Goal: Information Seeking & Learning: Learn about a topic

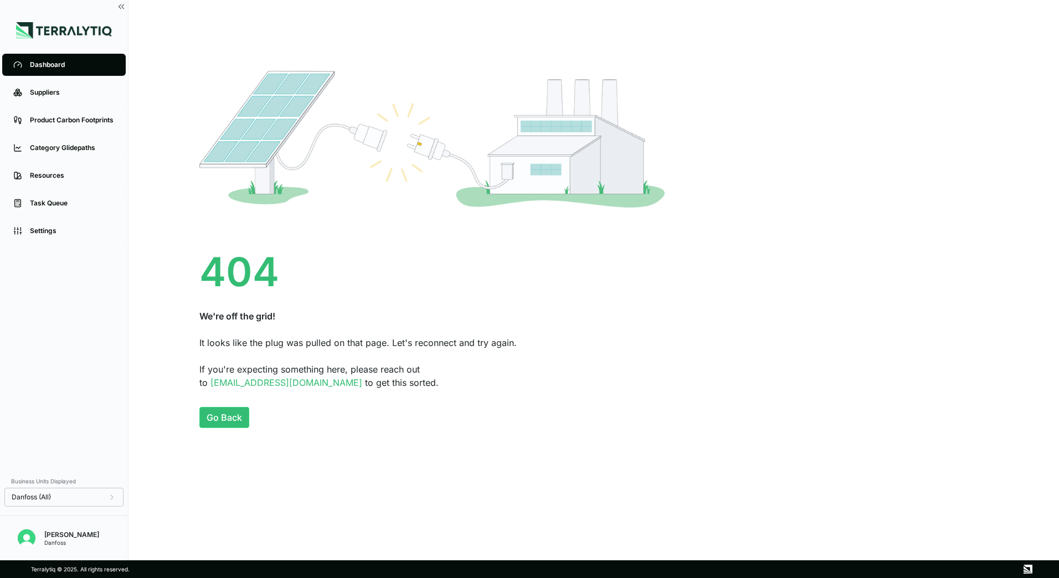
click at [60, 69] on div "Dashboard" at bounding box center [72, 64] width 85 height 9
click at [62, 95] on div "Suppliers" at bounding box center [72, 92] width 85 height 9
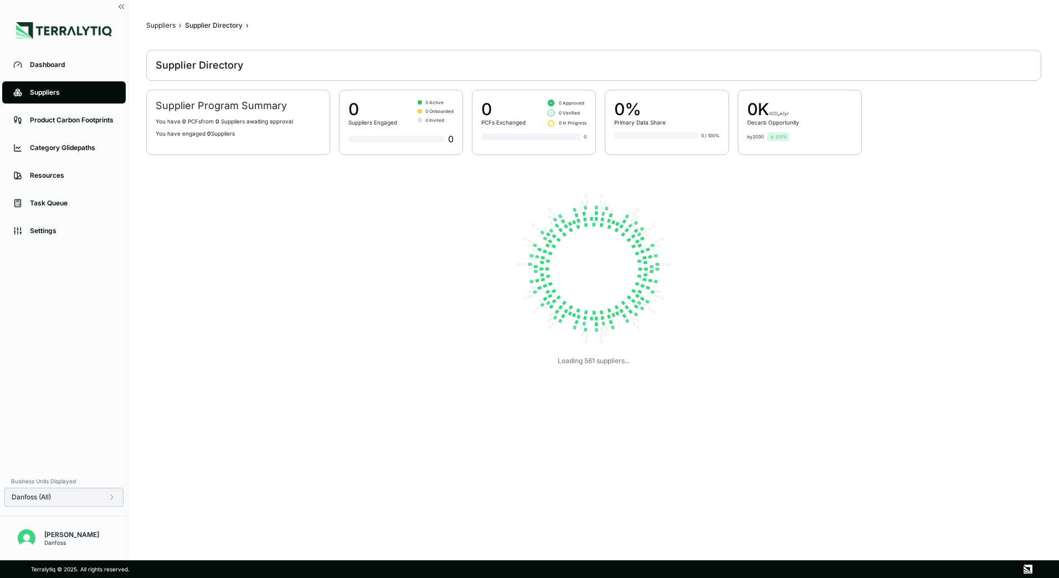
click at [91, 501] on div "Danfoss (All)" at bounding box center [64, 497] width 105 height 9
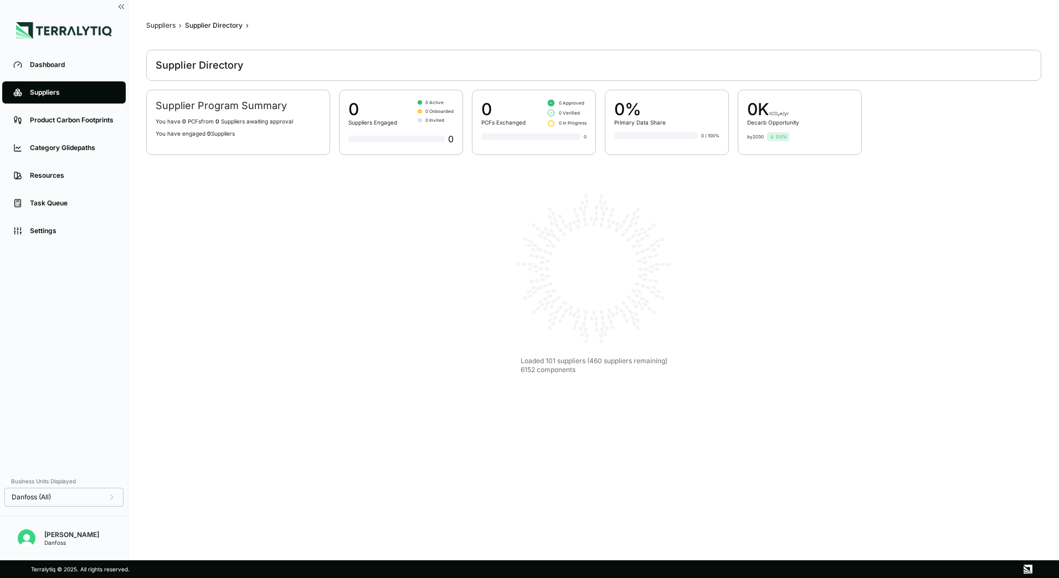
click at [66, 366] on div "Dashboard Suppliers Product Carbon Footprints Category Glidepaths Resources Tas…" at bounding box center [64, 260] width 128 height 419
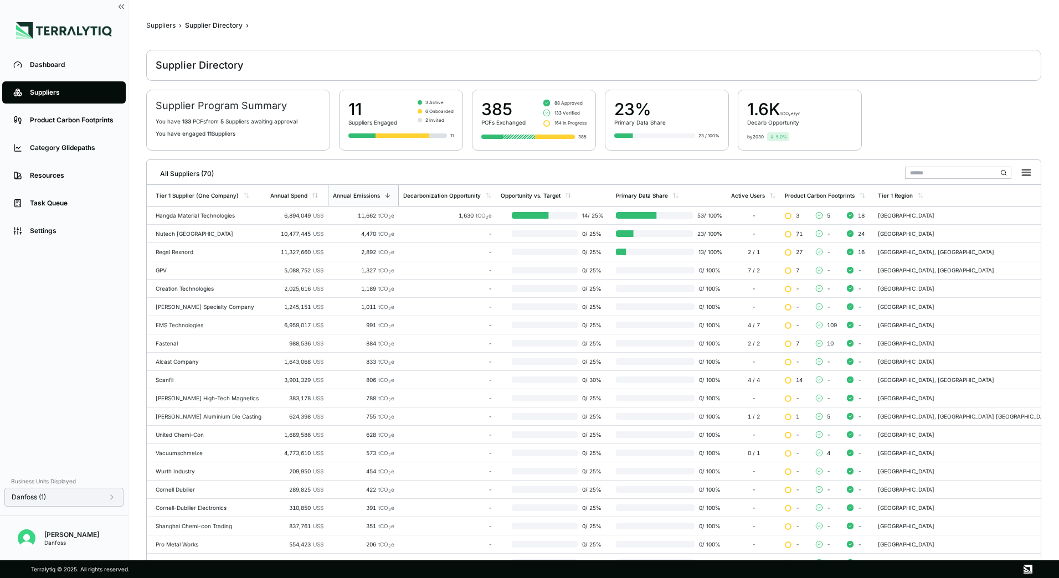
click at [83, 495] on div "Danfoss (1)" at bounding box center [64, 497] width 105 height 9
click at [224, 508] on button "Apply" at bounding box center [225, 510] width 25 height 12
click at [222, 181] on div "All Suppliers (70)" at bounding box center [593, 171] width 885 height 23
click at [221, 198] on div "Tier 1 Supplier (One Company)" at bounding box center [197, 195] width 83 height 7
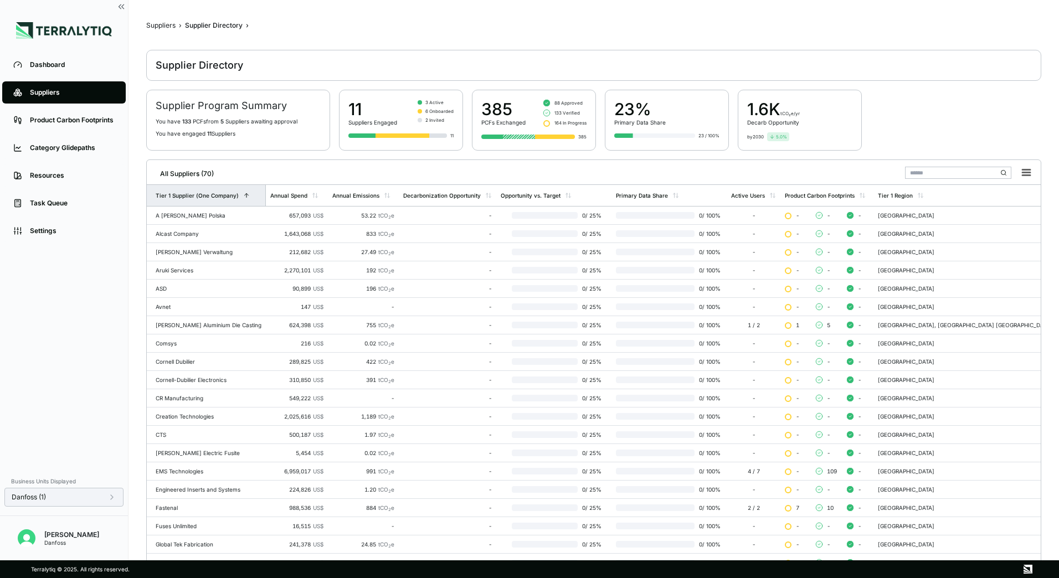
click at [237, 203] on div "Tier 1 Supplier (One Company)" at bounding box center [206, 195] width 119 height 21
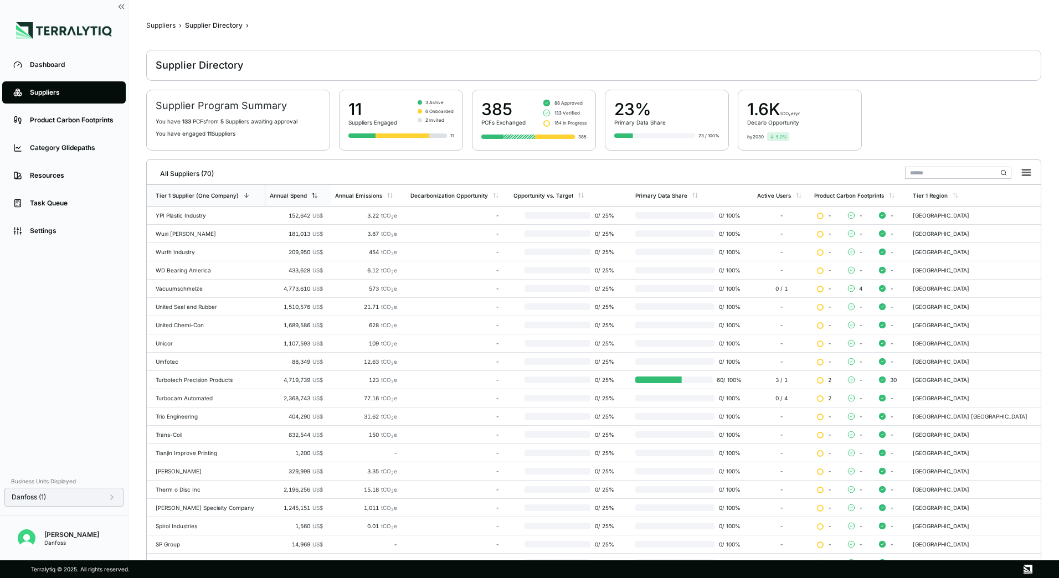
click at [288, 196] on div "Annual Spend" at bounding box center [288, 195] width 37 height 7
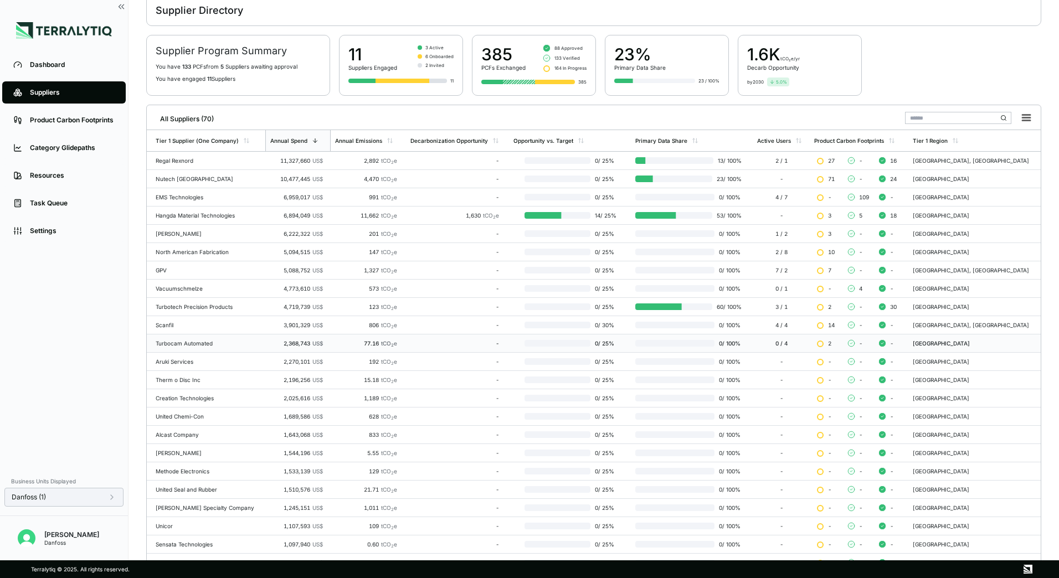
scroll to position [107, 0]
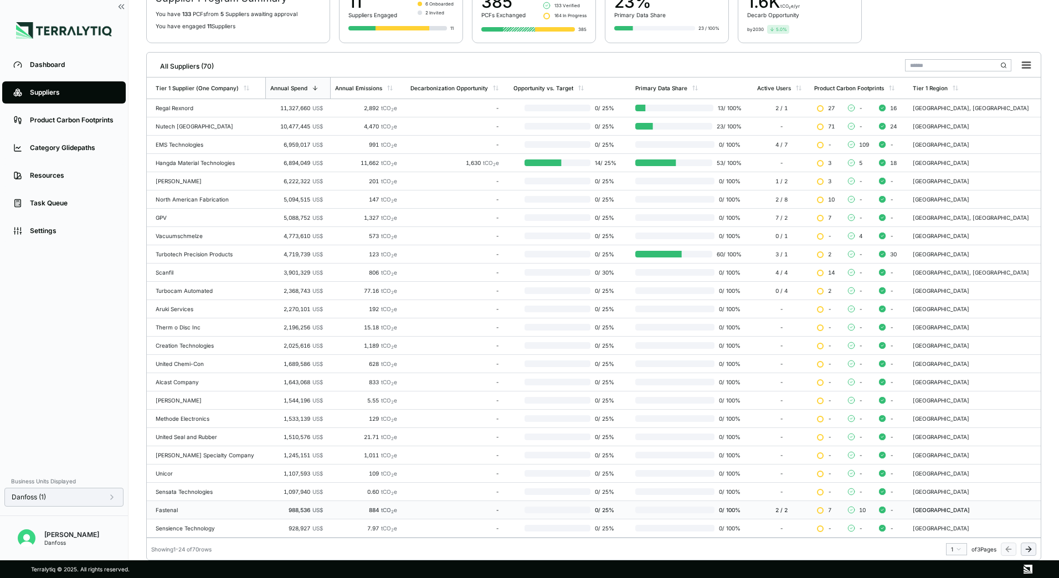
click at [175, 507] on div "Fastenal" at bounding box center [208, 510] width 105 height 7
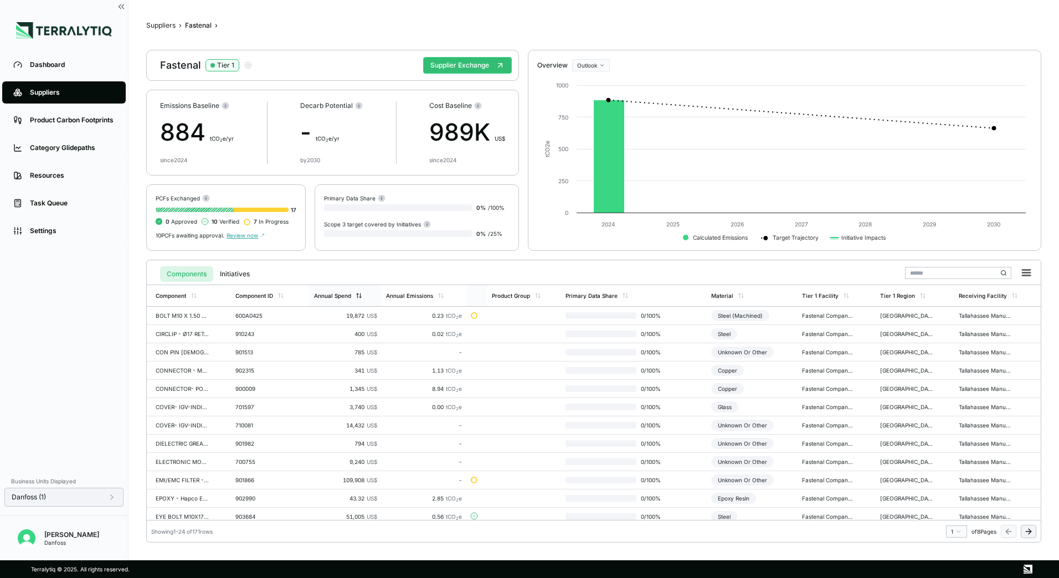
click at [360, 298] on icon at bounding box center [360, 296] width 0 height 4
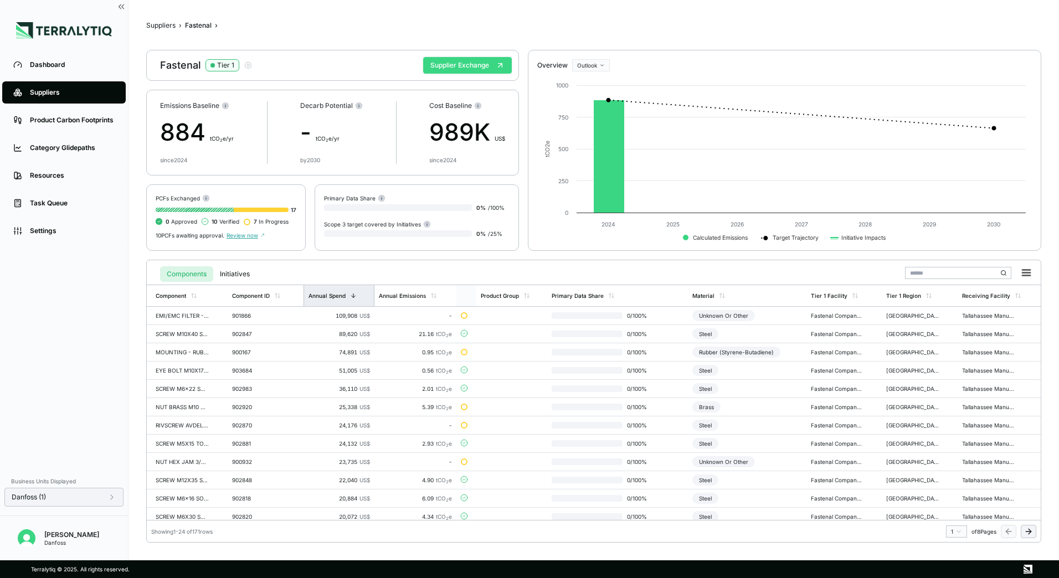
click at [457, 65] on button "Supplier Exchange" at bounding box center [467, 65] width 89 height 17
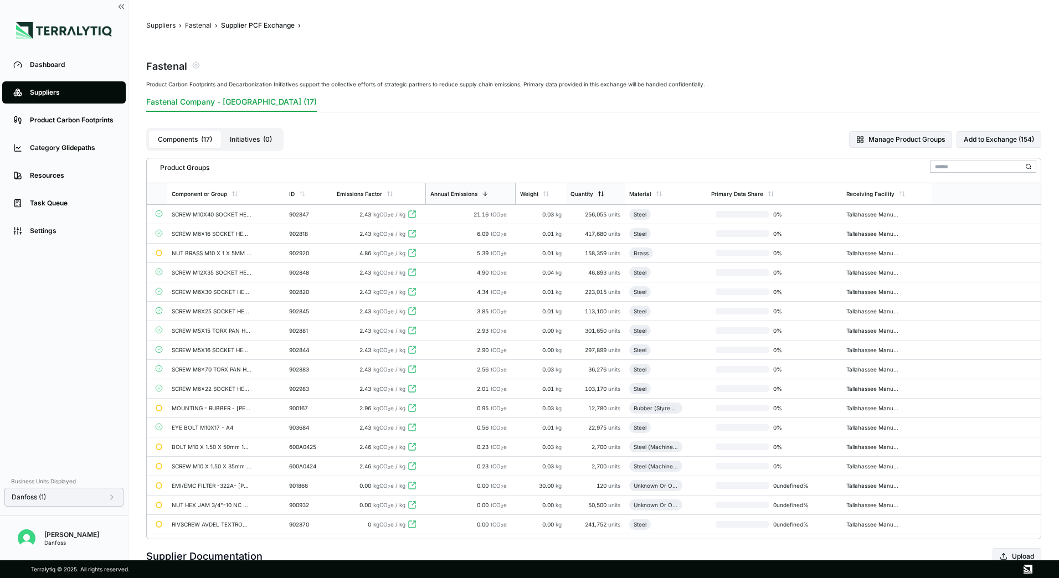
click at [595, 198] on div "Quantity" at bounding box center [595, 193] width 59 height 21
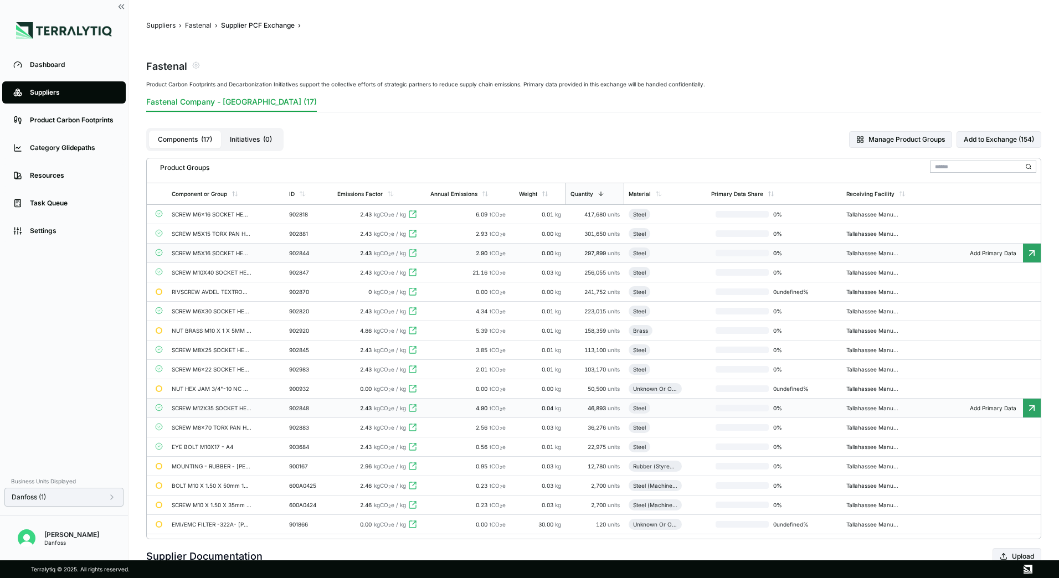
click at [509, 252] on div "2.90 tCO 2 e" at bounding box center [471, 253] width 80 height 7
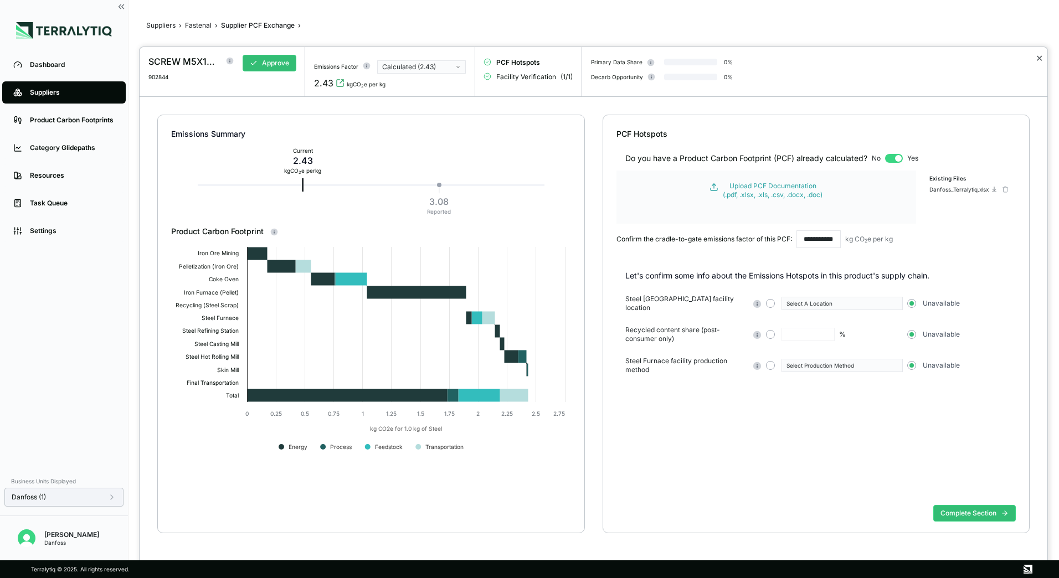
click at [1039, 58] on button "✕" at bounding box center [1039, 58] width 7 height 13
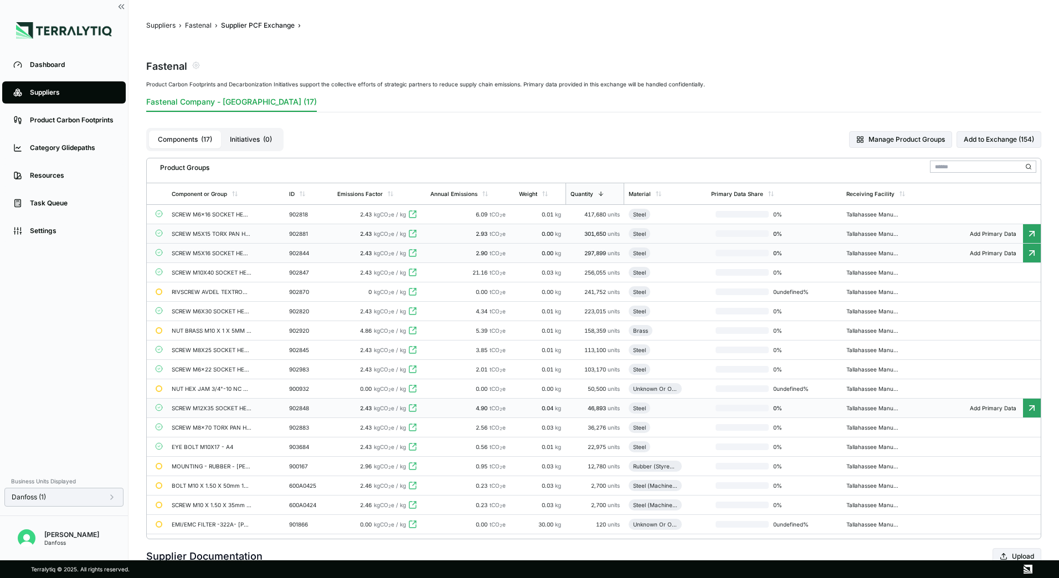
click at [415, 232] on icon at bounding box center [412, 233] width 9 height 9
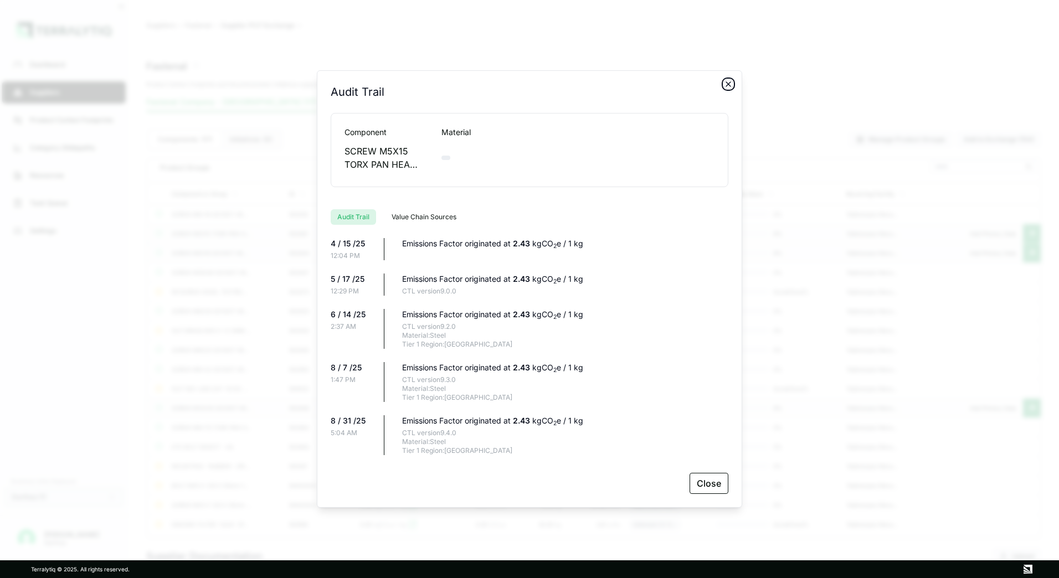
click at [731, 88] on icon "button" at bounding box center [728, 84] width 9 height 9
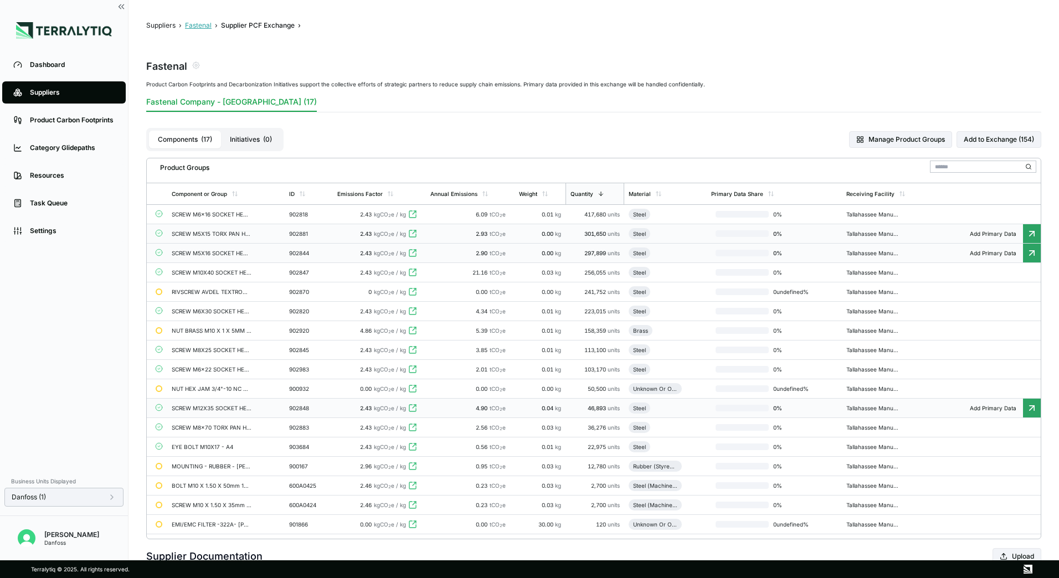
click at [201, 26] on button "Fastenal" at bounding box center [198, 25] width 27 height 9
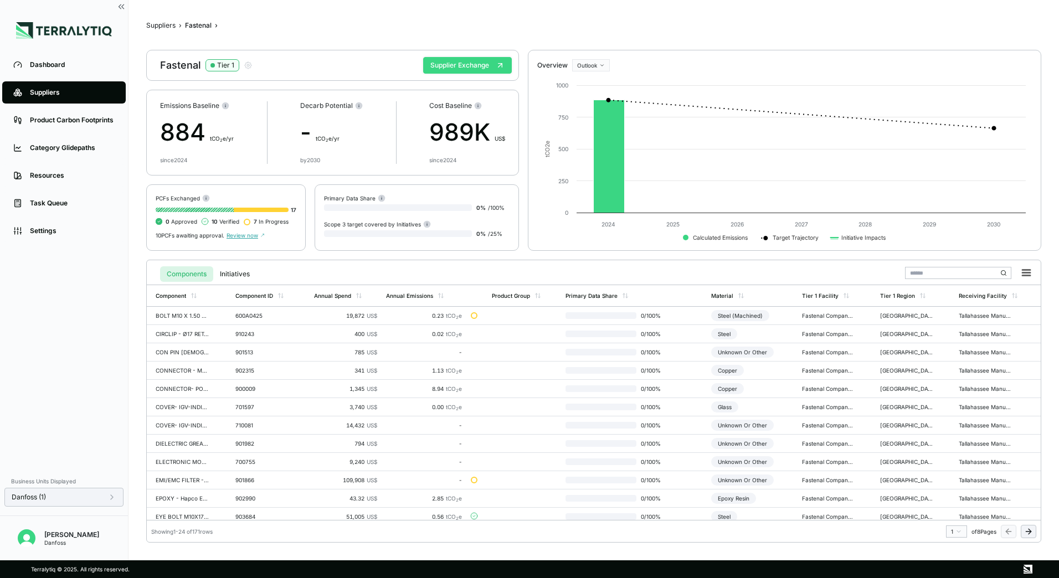
click at [460, 64] on button "Supplier Exchange" at bounding box center [467, 65] width 89 height 17
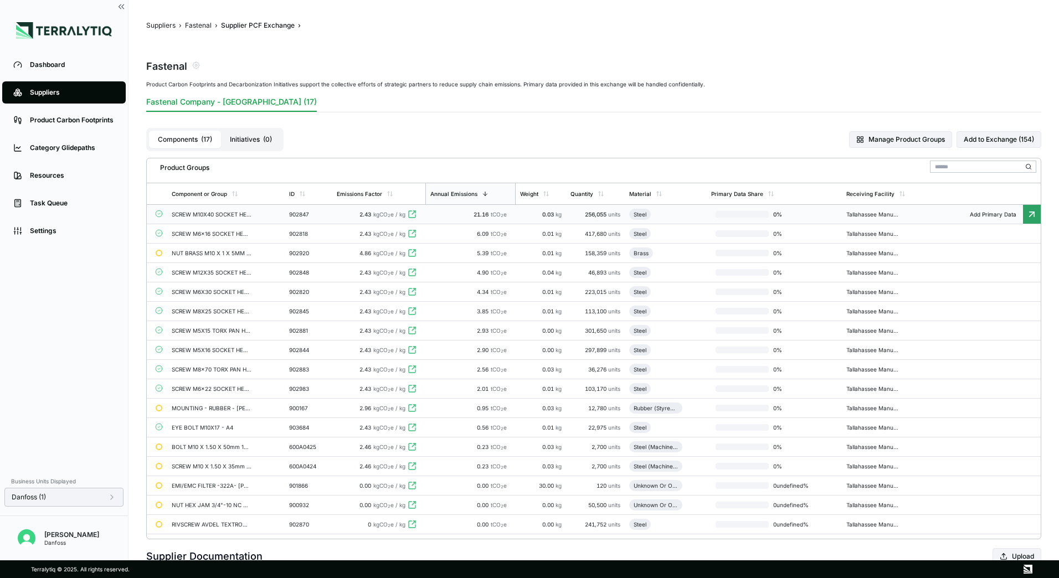
click at [251, 218] on td "SCREW M10X40 SOCKET HEAD CAP ISO 4762 A4" at bounding box center [225, 214] width 117 height 19
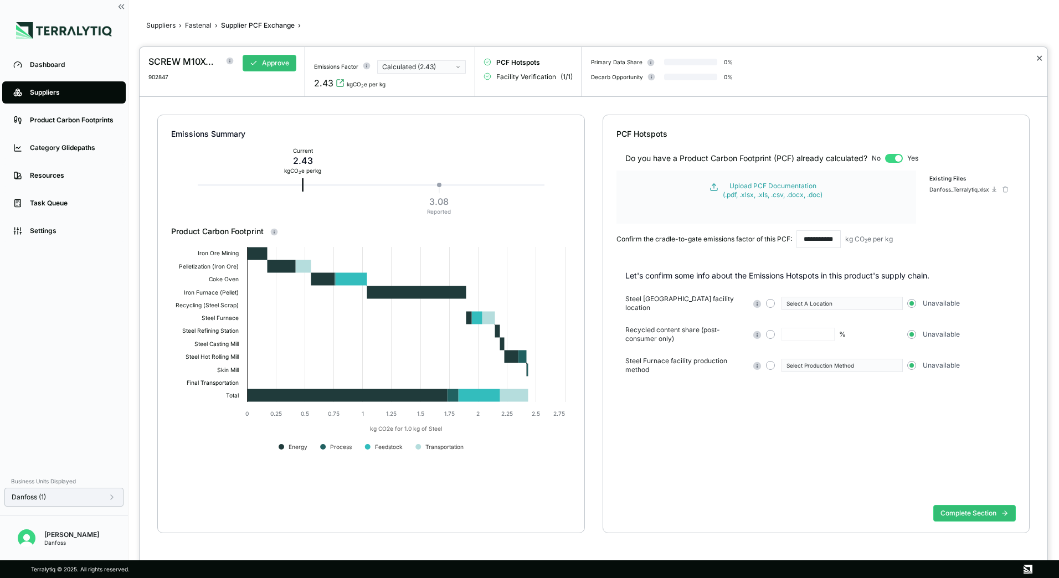
click at [1041, 56] on button "✕" at bounding box center [1039, 58] width 7 height 13
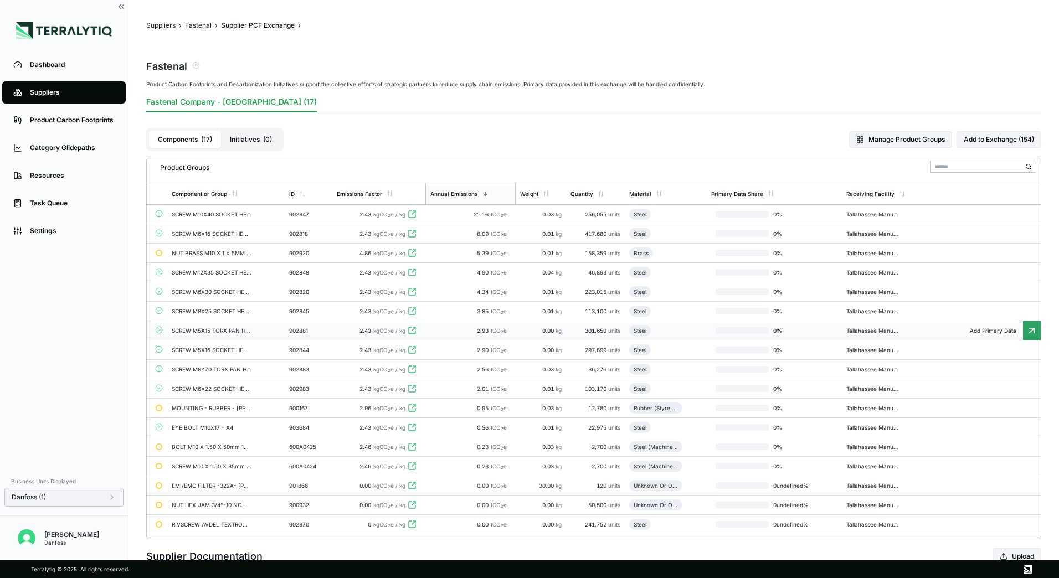
click at [538, 336] on td "0.00 kg" at bounding box center [541, 330] width 50 height 19
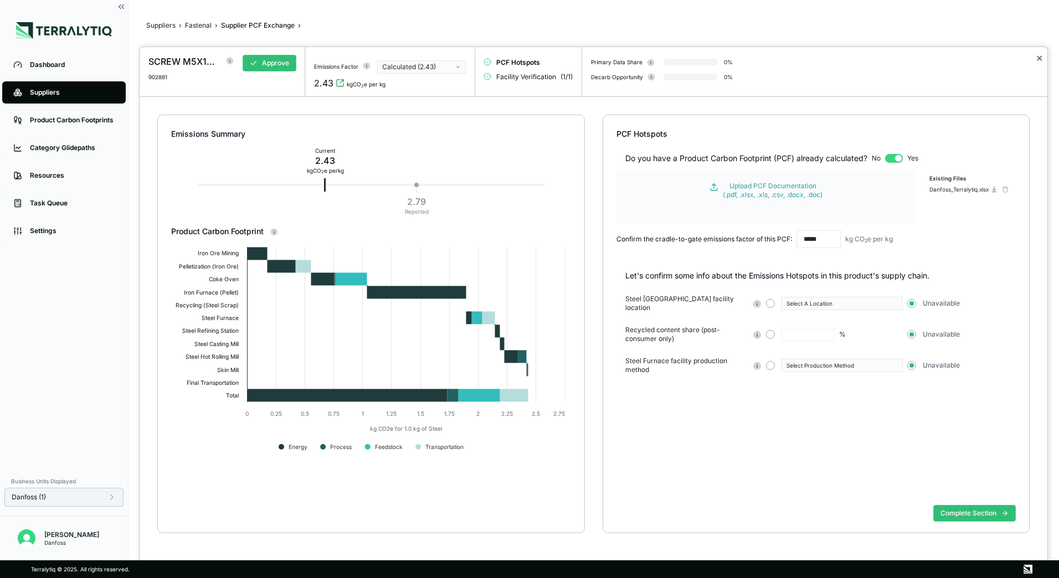
click at [1039, 57] on button "✕" at bounding box center [1039, 58] width 7 height 13
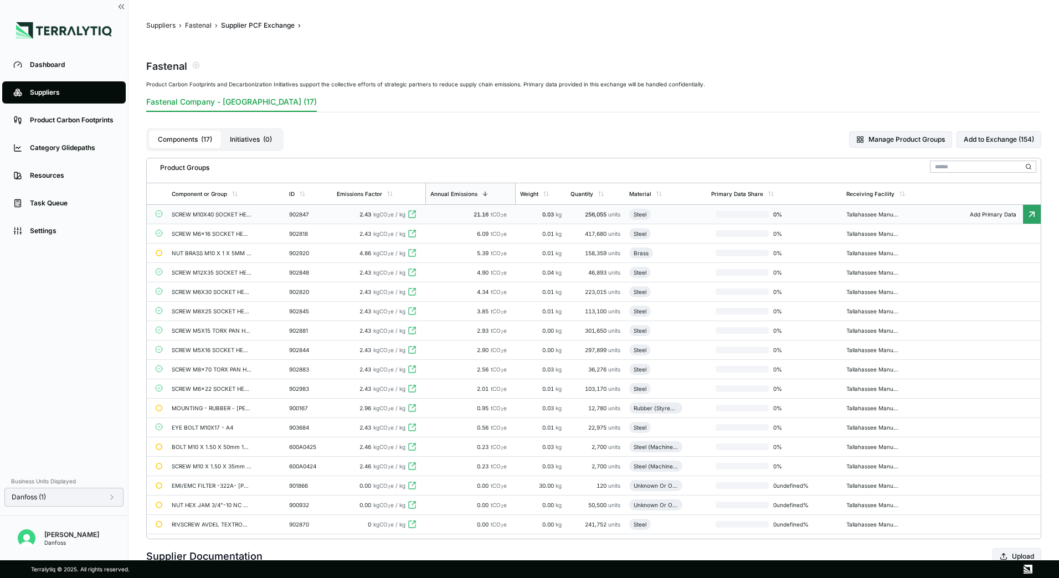
click at [197, 217] on div "SCREW M10X40 SOCKET HEAD CAP ISO 4762 A4" at bounding box center [212, 214] width 80 height 7
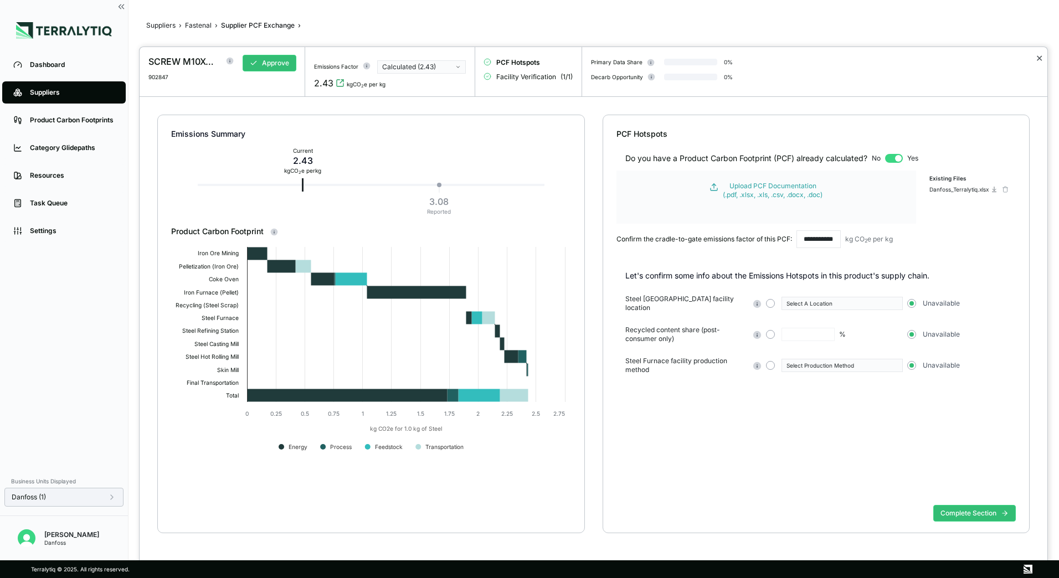
click at [1040, 57] on button "✕" at bounding box center [1039, 58] width 7 height 13
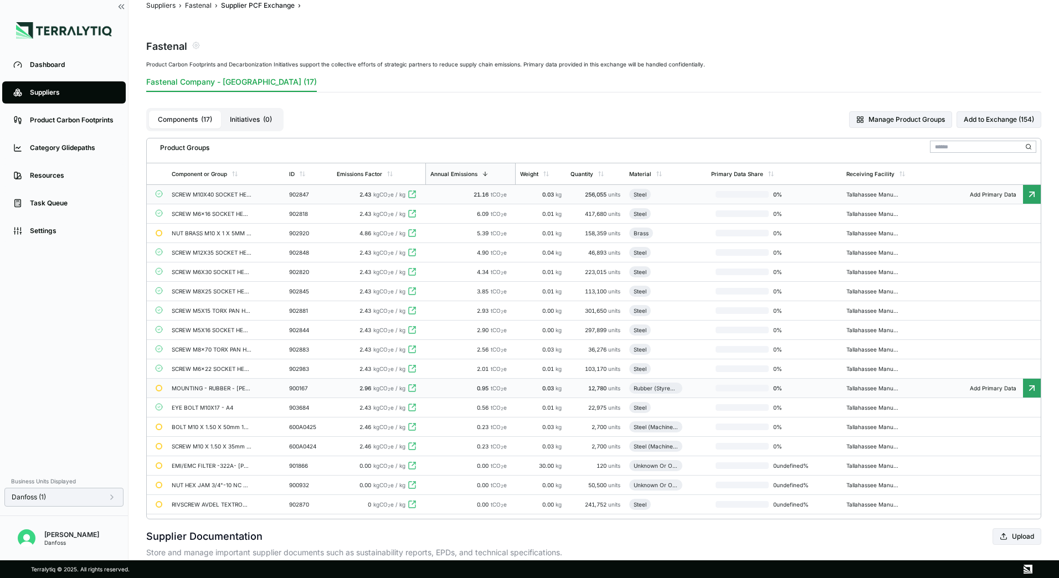
scroll to position [55, 0]
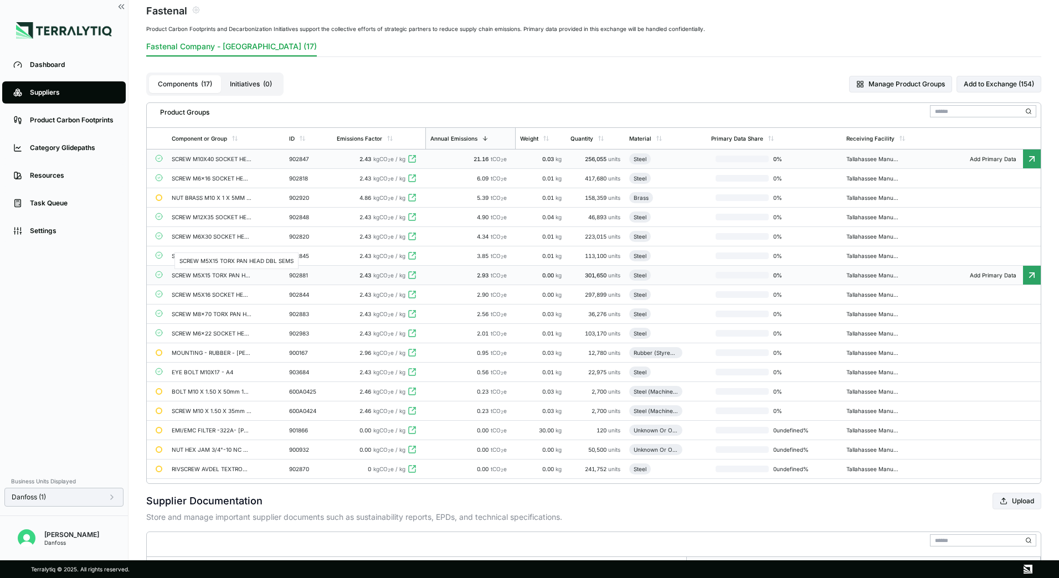
click at [224, 277] on div "SCREW M5X15 TORX PAN HEAD DBL SEMS" at bounding box center [212, 275] width 80 height 7
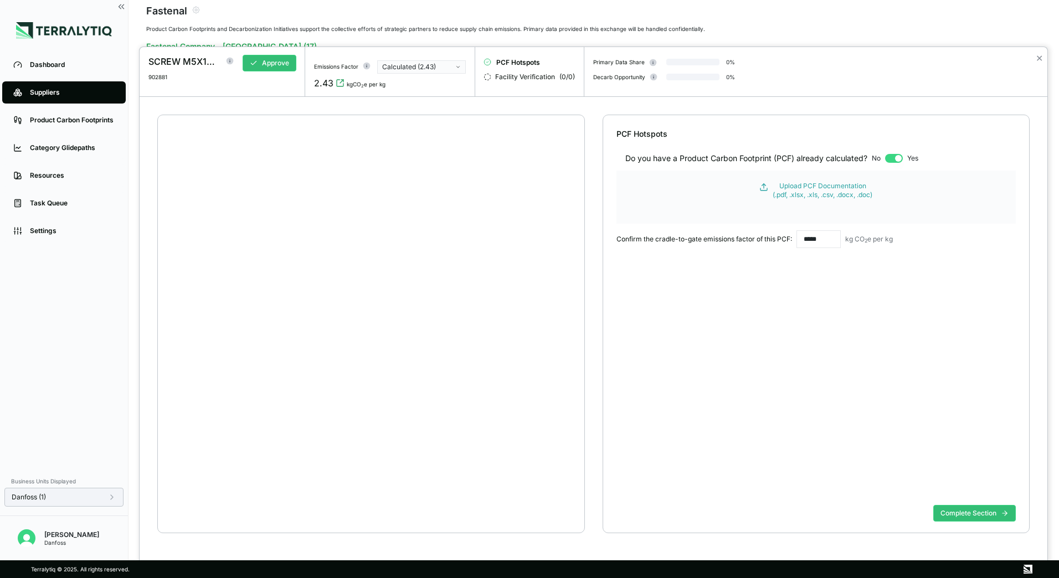
scroll to position [21, 0]
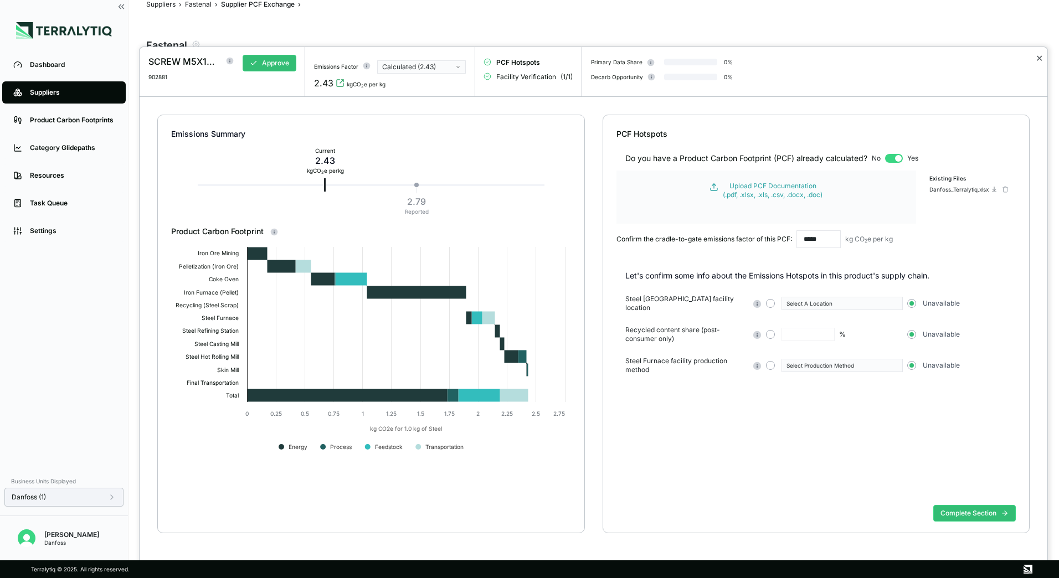
click at [1037, 59] on button "✕" at bounding box center [1039, 58] width 7 height 13
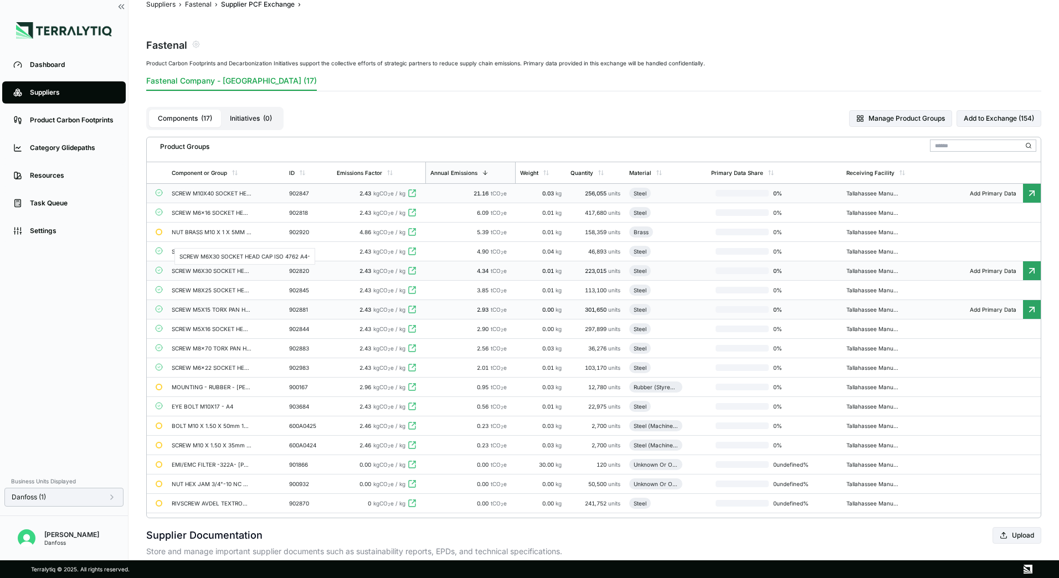
click at [201, 268] on div "SCREW M6X30 SOCKET HEAD CAP ISO 4762 A4-" at bounding box center [212, 271] width 80 height 7
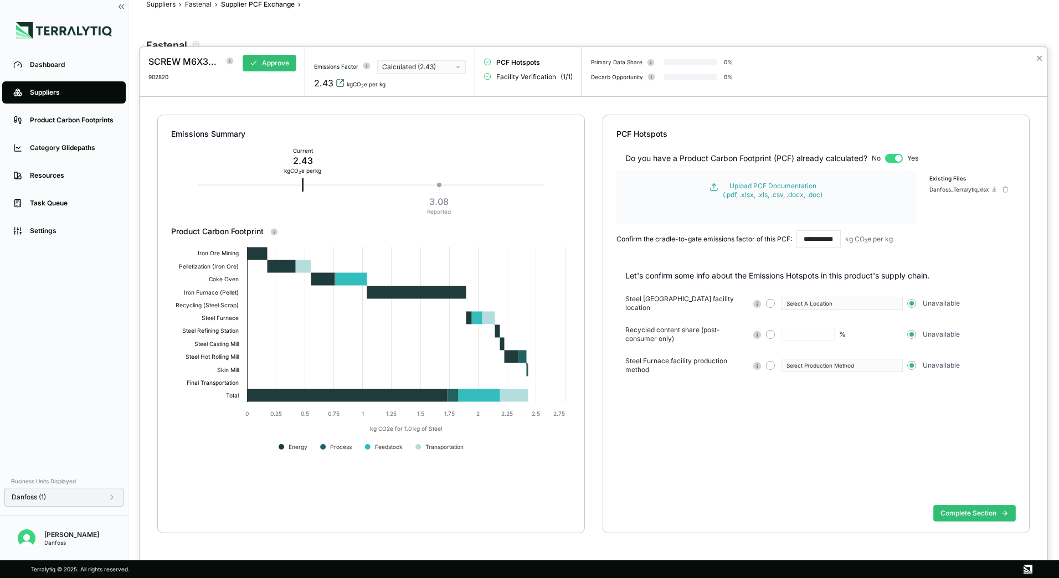
click at [337, 85] on icon "View audit trail" at bounding box center [340, 83] width 9 height 9
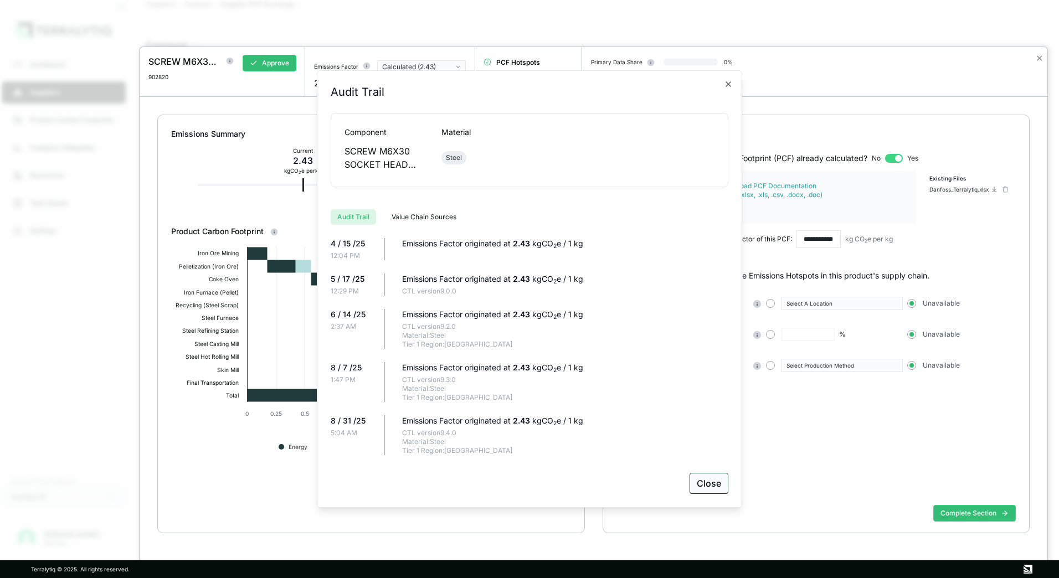
click at [711, 489] on button "Close" at bounding box center [709, 483] width 39 height 21
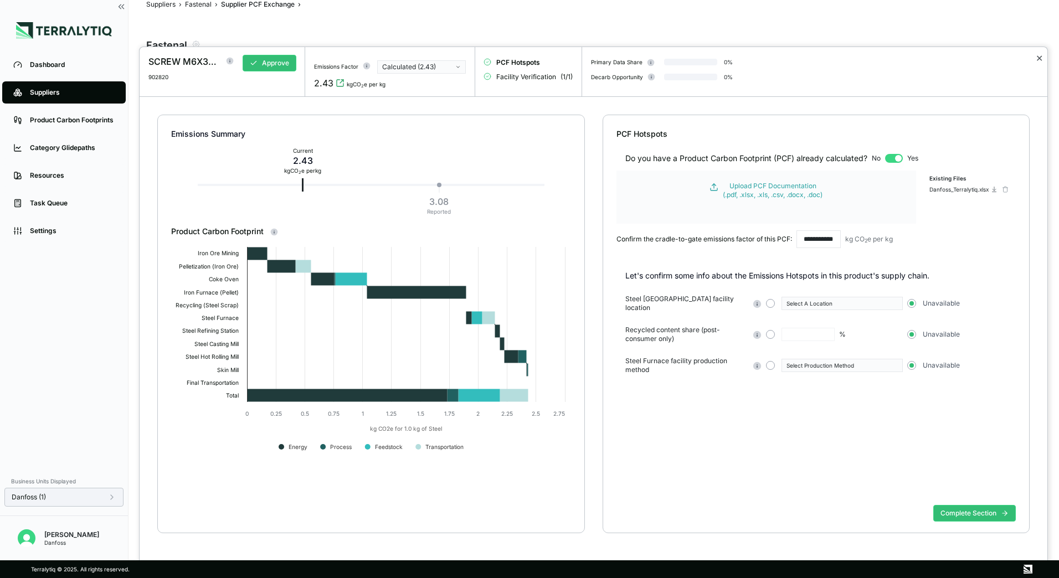
click at [1041, 58] on button "✕" at bounding box center [1039, 58] width 7 height 13
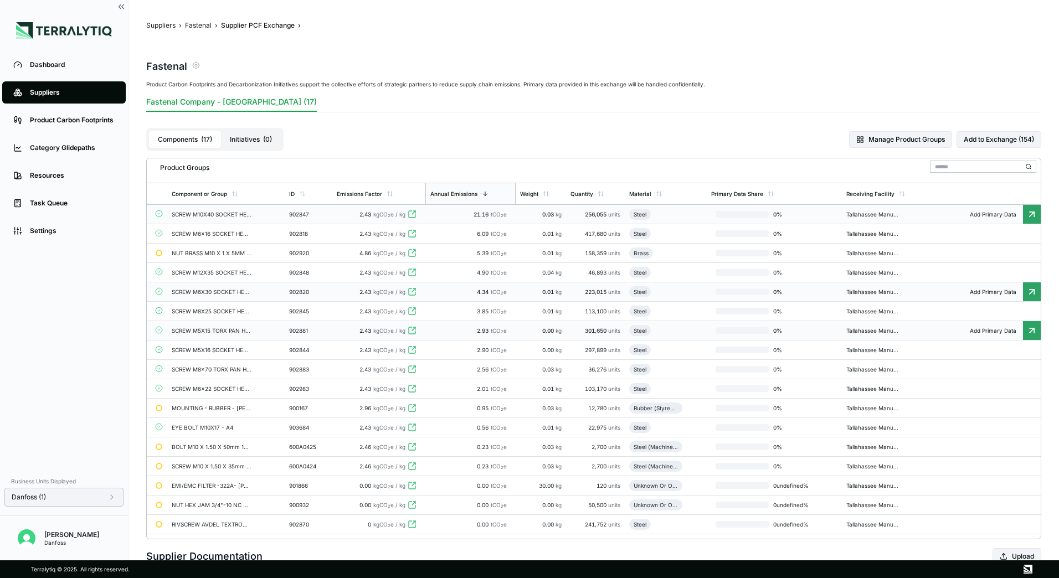
click at [198, 65] on icon "button" at bounding box center [196, 65] width 9 height 9
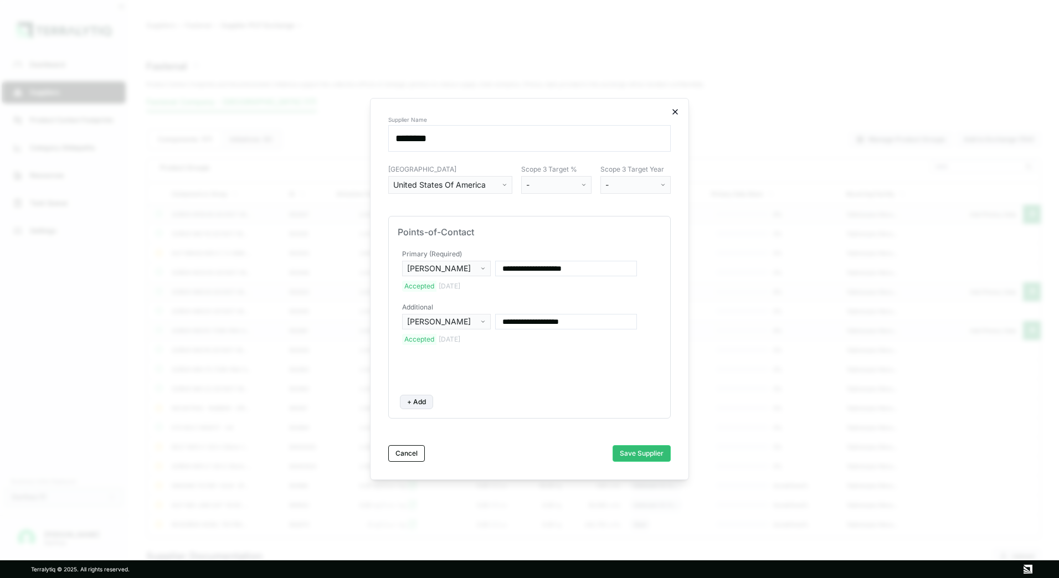
click at [674, 111] on icon "button" at bounding box center [675, 112] width 4 height 4
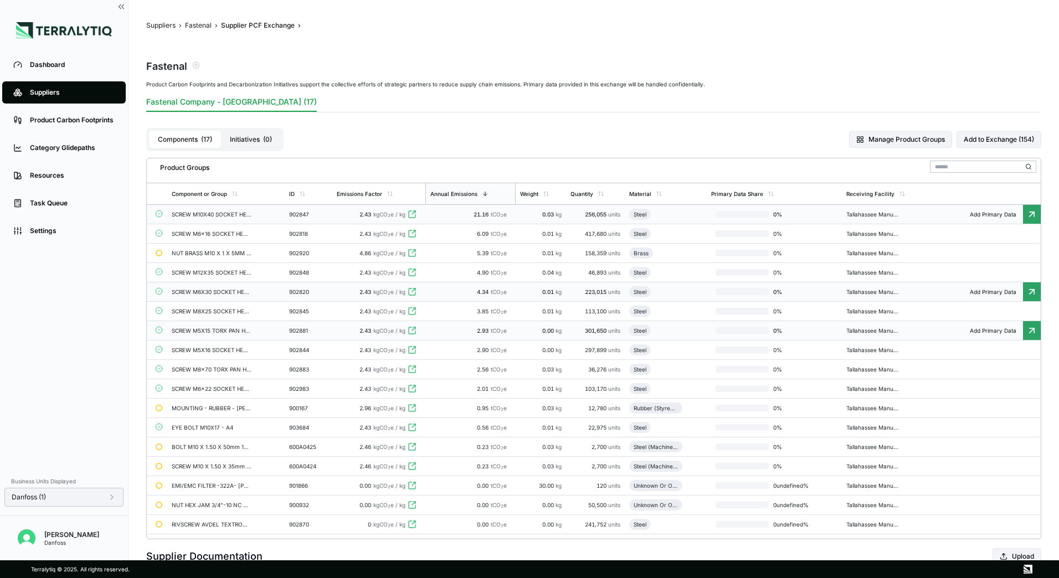
drag, startPoint x: 417, startPoint y: 213, endPoint x: 407, endPoint y: 208, distance: 10.7
click at [414, 212] on icon at bounding box center [412, 214] width 9 height 9
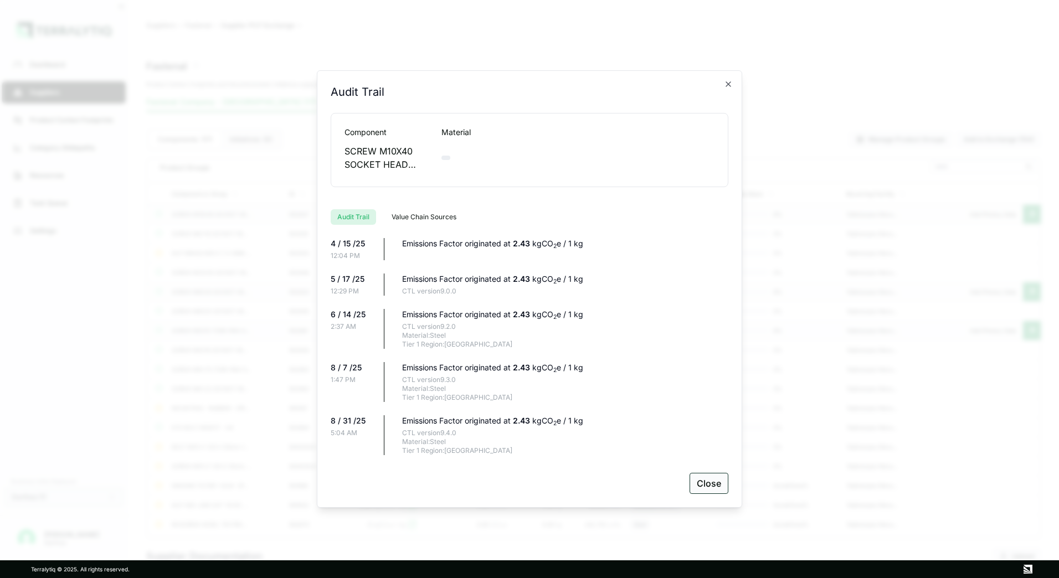
click at [706, 489] on button "Close" at bounding box center [709, 483] width 39 height 21
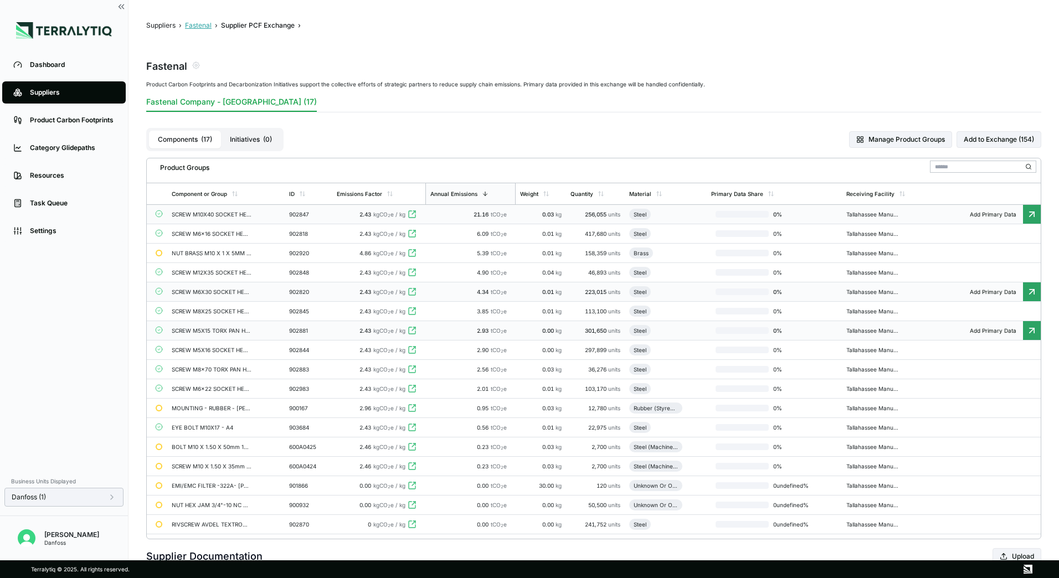
click at [202, 26] on button "Fastenal" at bounding box center [198, 25] width 27 height 9
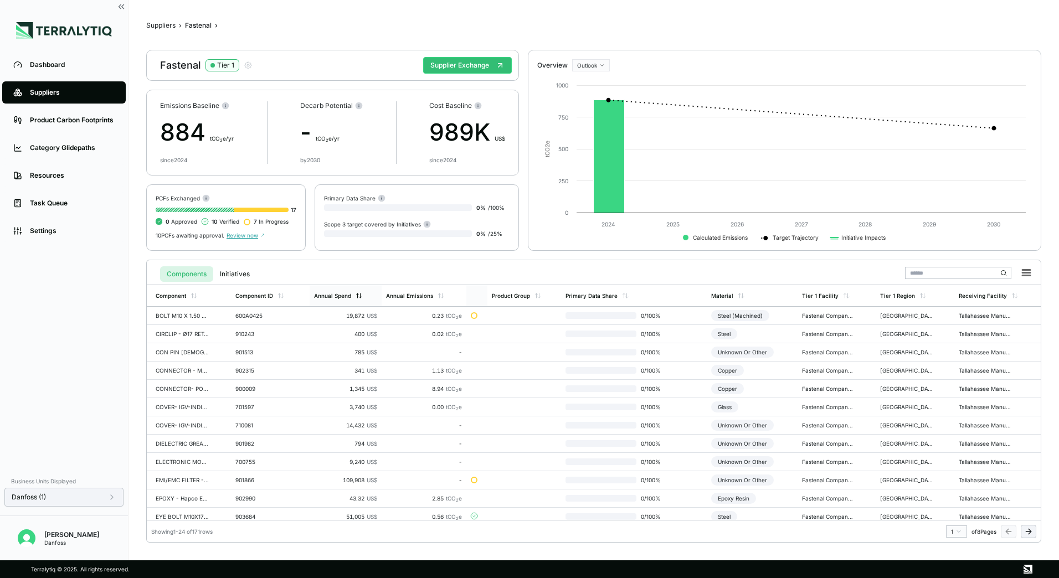
click at [362, 297] on div "Annual Spend" at bounding box center [346, 295] width 72 height 21
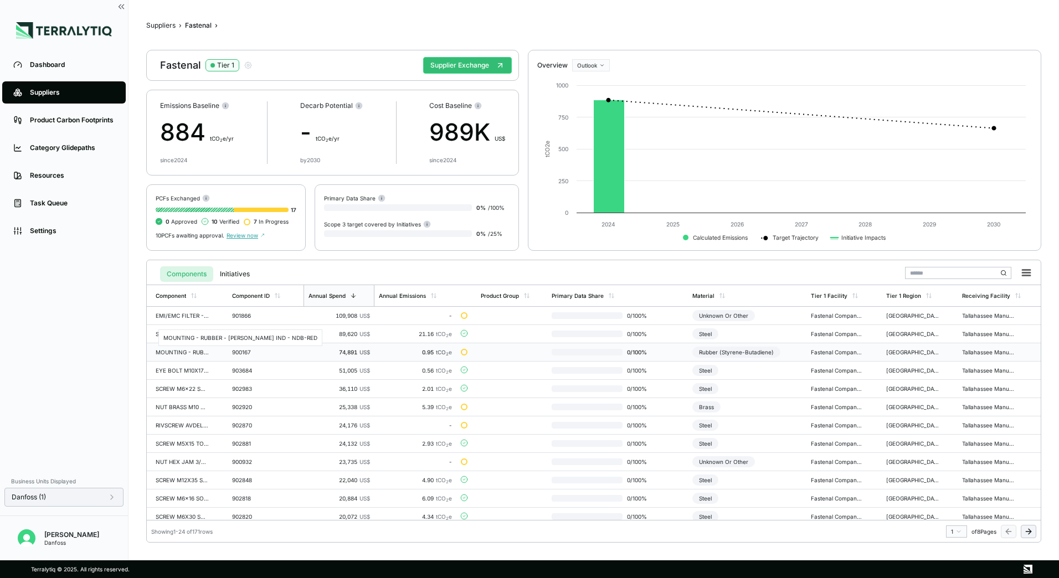
click at [186, 352] on div "MOUNTING - RUBBER - [PERSON_NAME] IND - NDB-RED" at bounding box center [182, 352] width 53 height 7
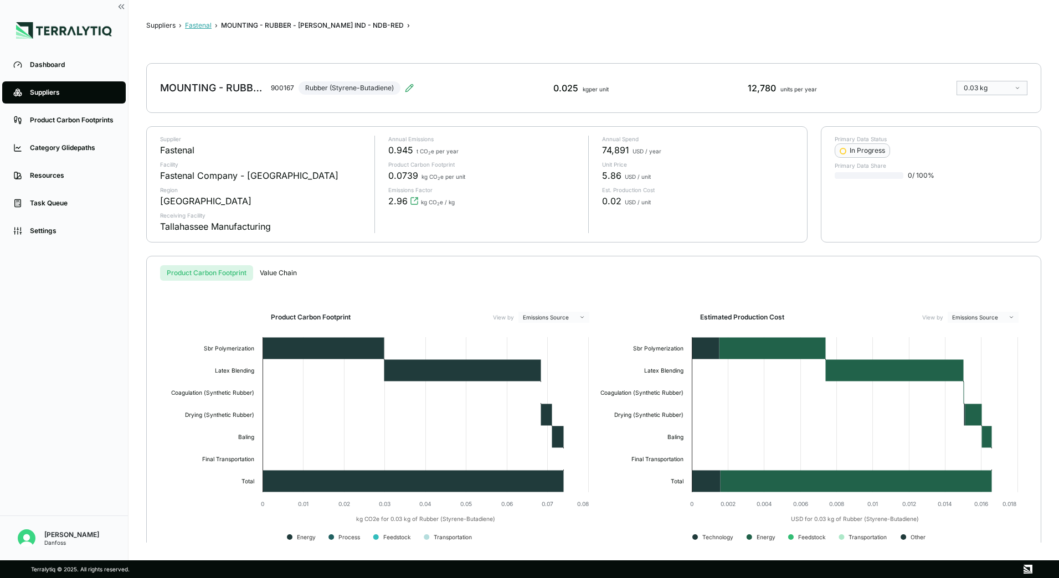
click at [204, 27] on button "Fastenal" at bounding box center [198, 25] width 27 height 9
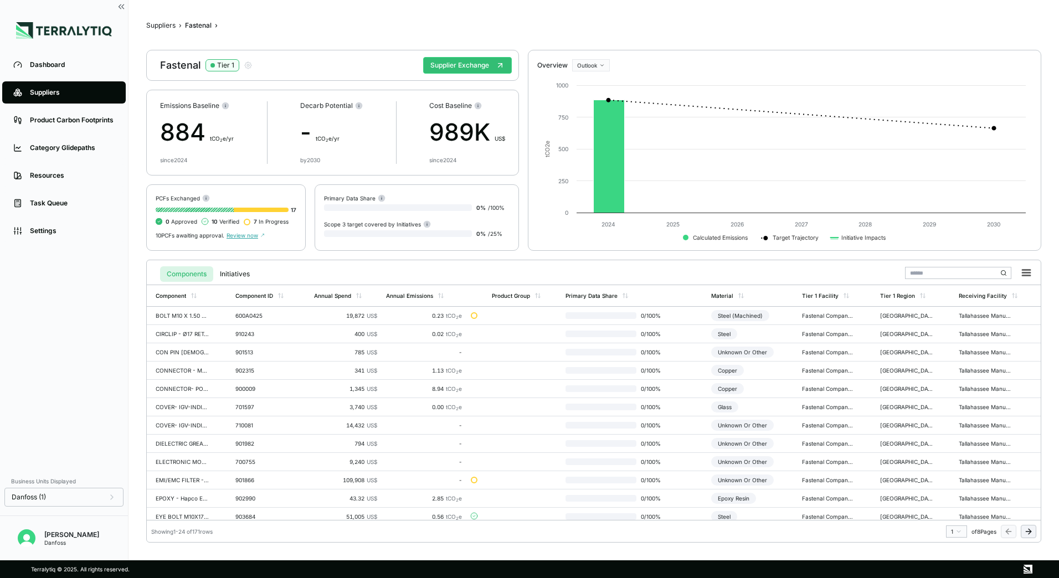
click at [243, 235] on span "Review now" at bounding box center [246, 235] width 38 height 7
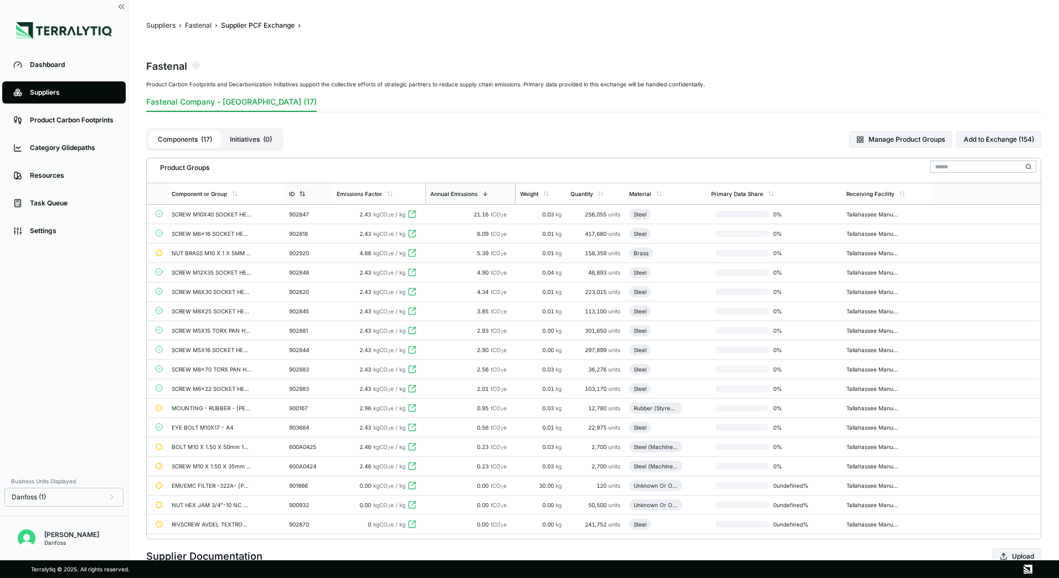
click at [302, 194] on icon at bounding box center [302, 194] width 7 height 7
click at [300, 199] on div "ID" at bounding box center [309, 193] width 48 height 21
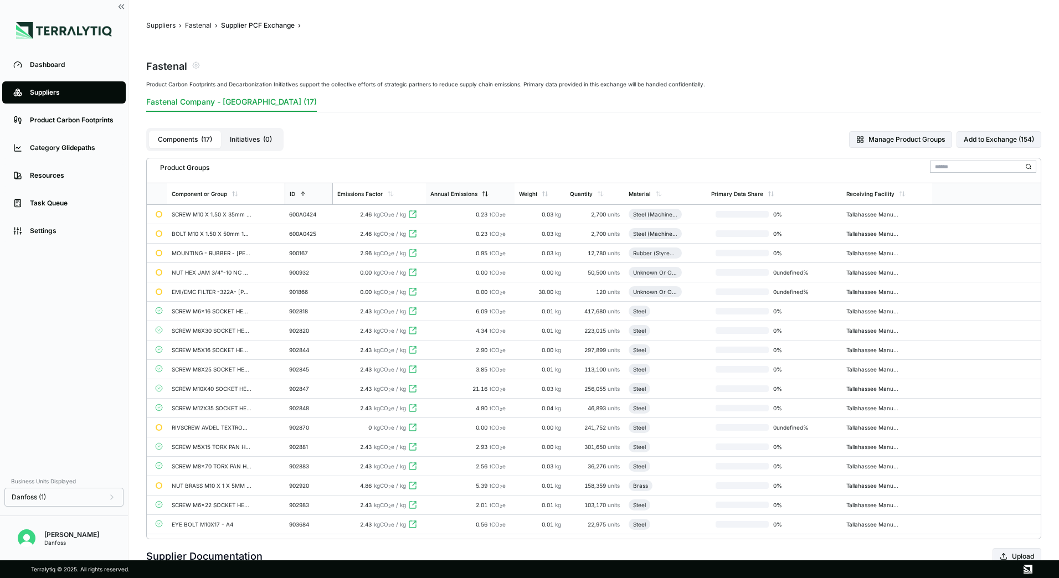
click at [482, 197] on div "Annual Emissions" at bounding box center [460, 194] width 58 height 7
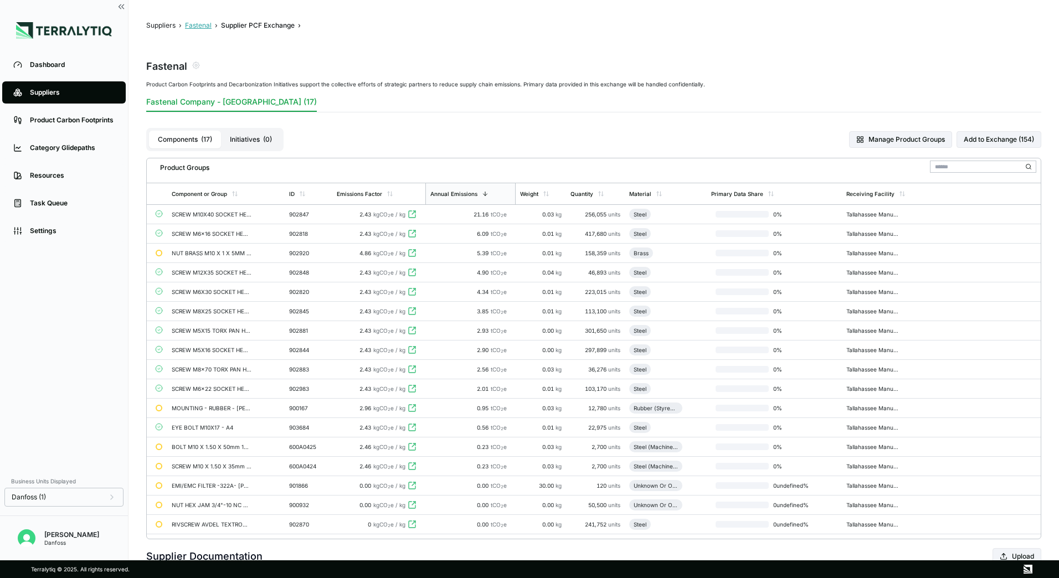
click at [207, 21] on button "Fastenal" at bounding box center [198, 25] width 27 height 9
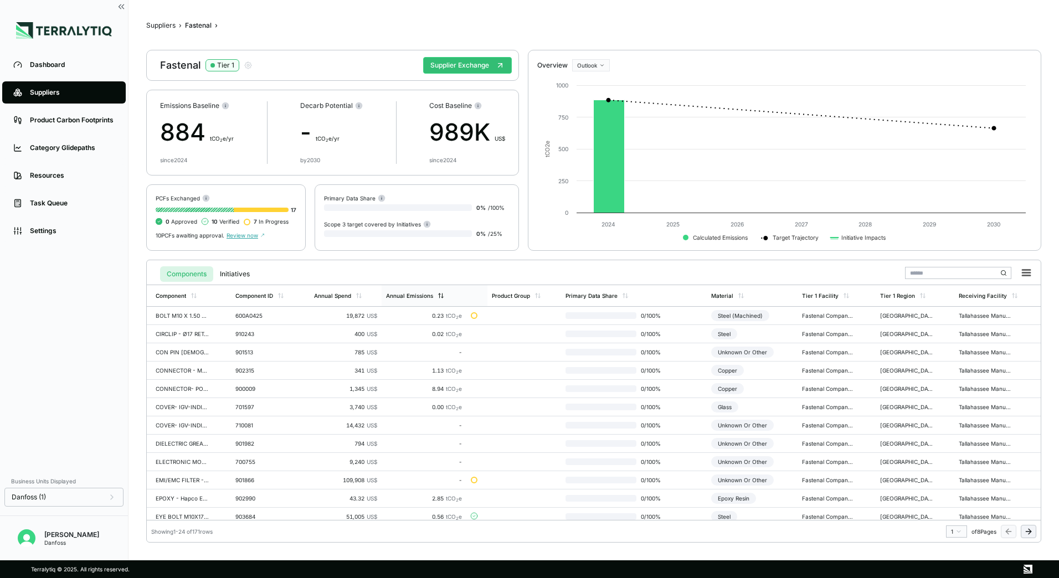
click at [442, 293] on icon at bounding box center [441, 296] width 7 height 7
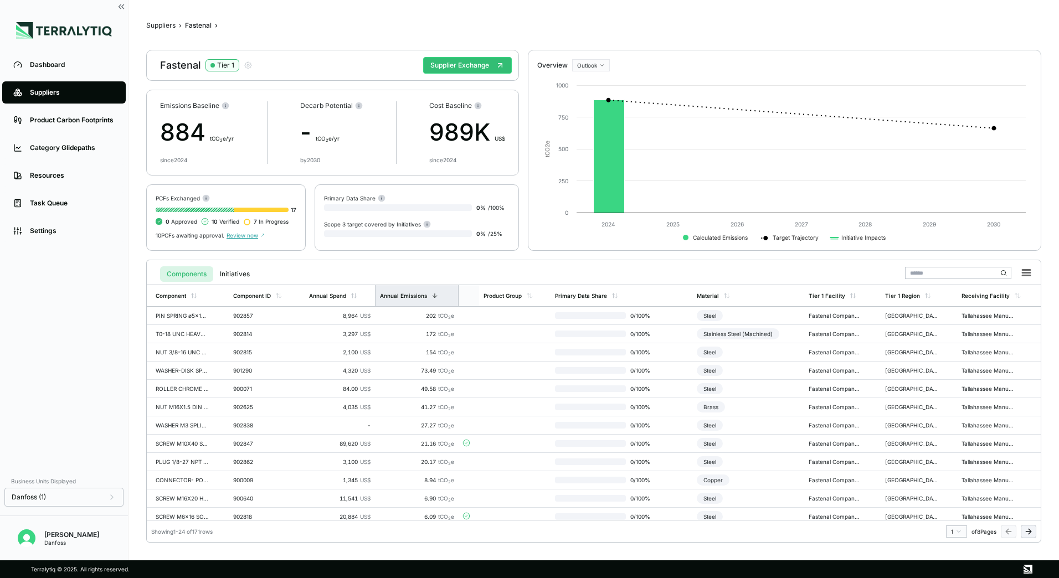
click at [442, 293] on div "Annual Emissions" at bounding box center [417, 295] width 84 height 21
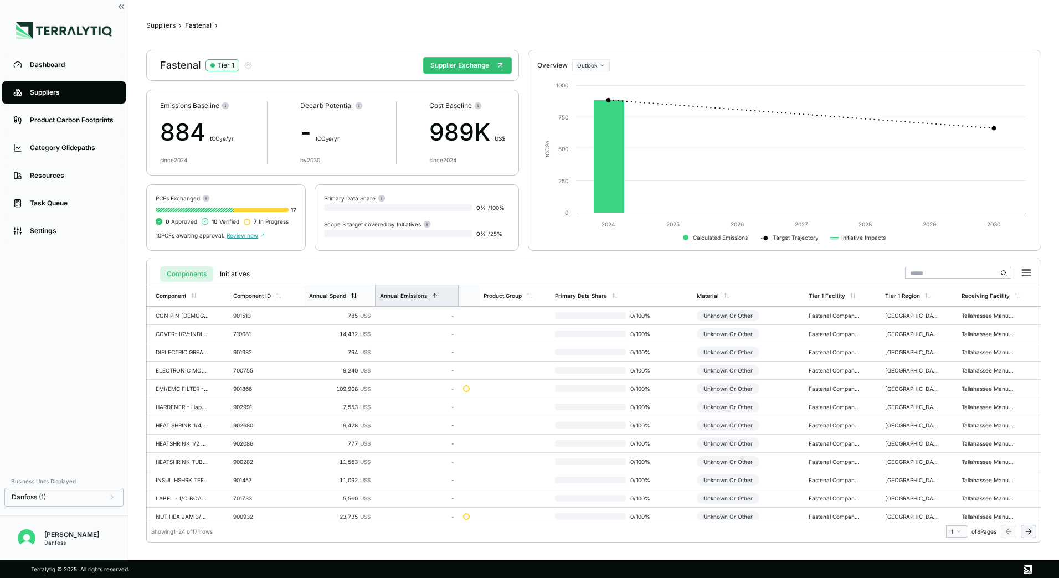
click at [357, 295] on div "Annual Spend" at bounding box center [340, 295] width 70 height 21
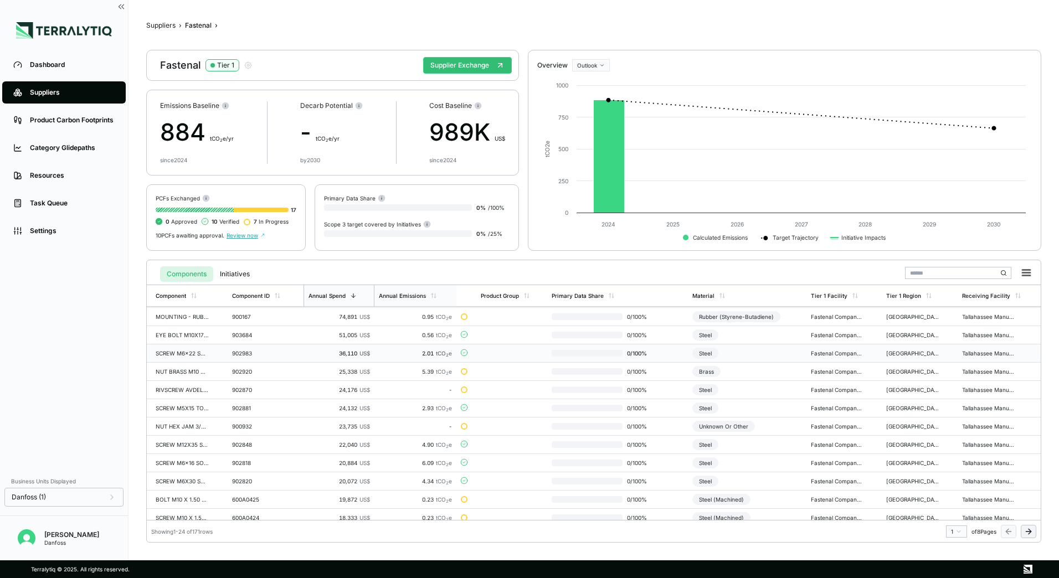
scroll to position [55, 0]
click at [273, 388] on div "902881" at bounding box center [258, 388] width 53 height 7
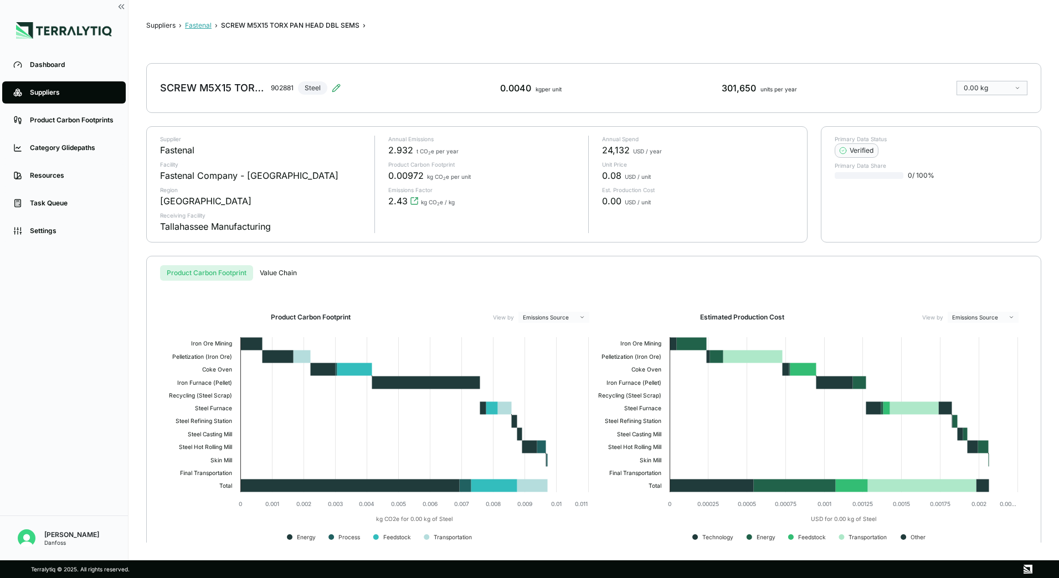
click at [188, 23] on button "Fastenal" at bounding box center [198, 25] width 27 height 9
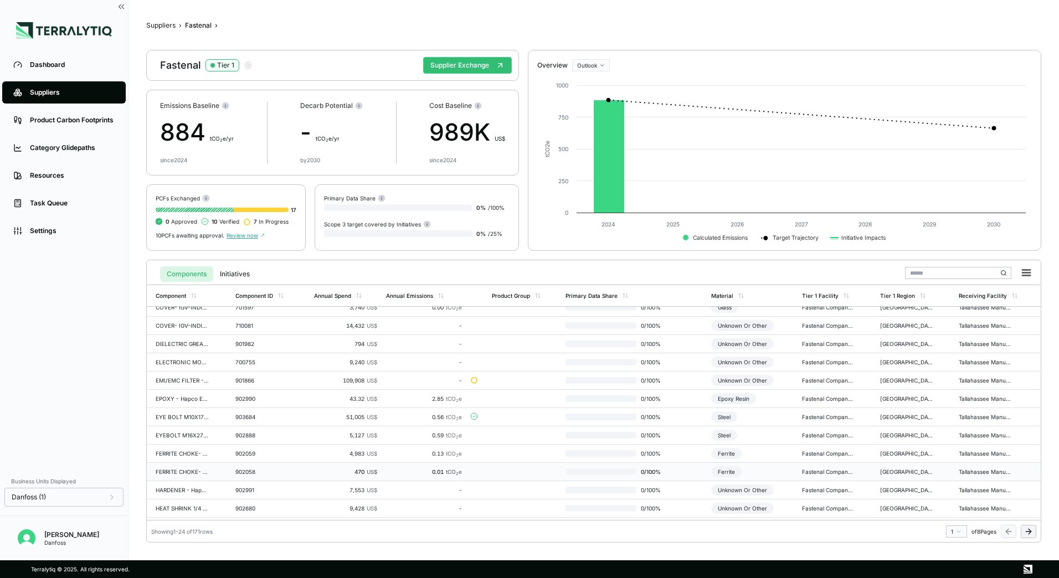
scroll to position [166, 0]
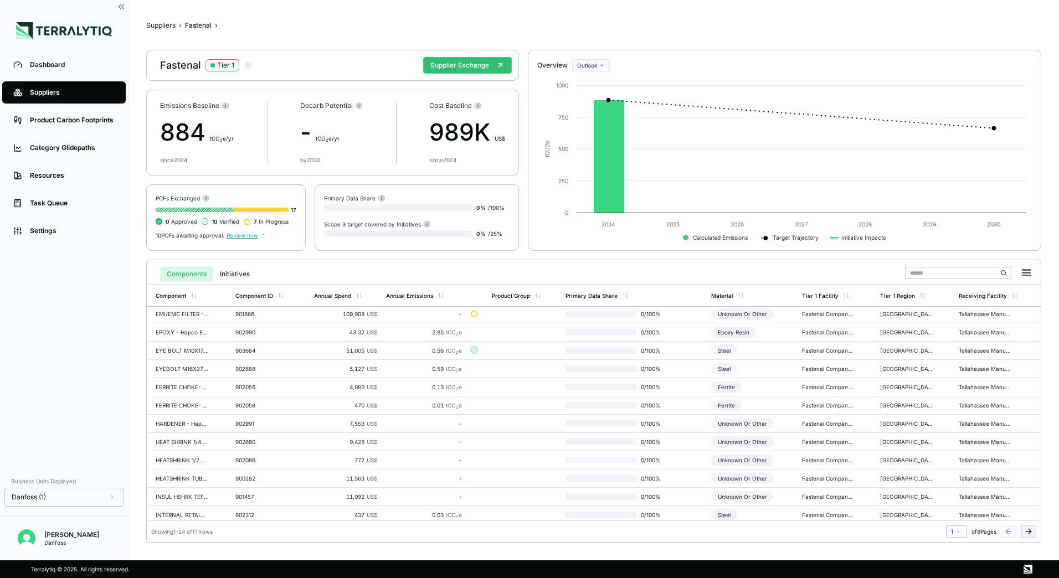
click at [257, 272] on div "Components Initiatives" at bounding box center [593, 271] width 885 height 23
click at [241, 272] on button "Initiatives" at bounding box center [234, 275] width 43 height 16
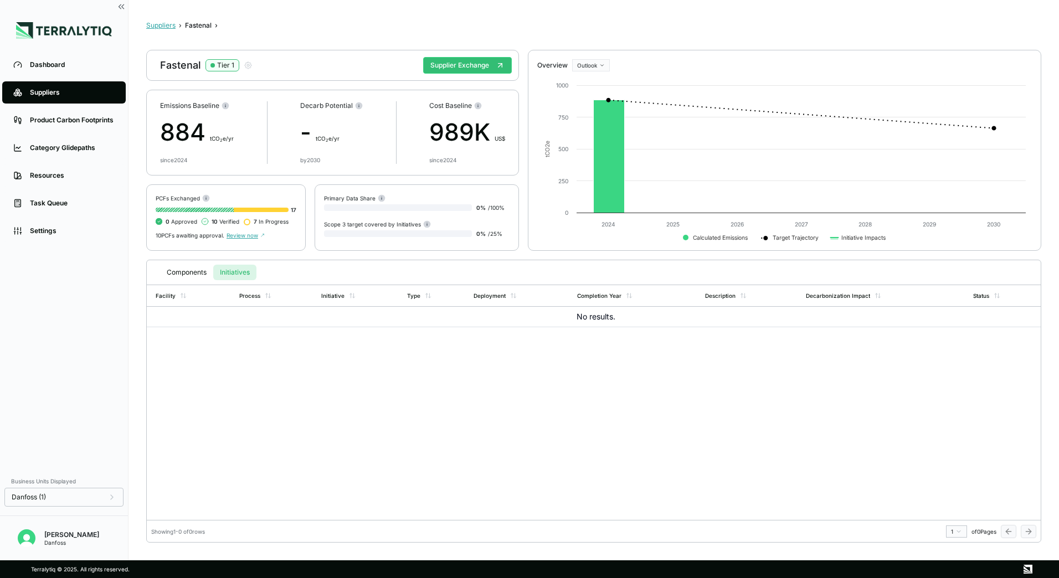
click at [170, 25] on button "Suppliers" at bounding box center [160, 25] width 29 height 9
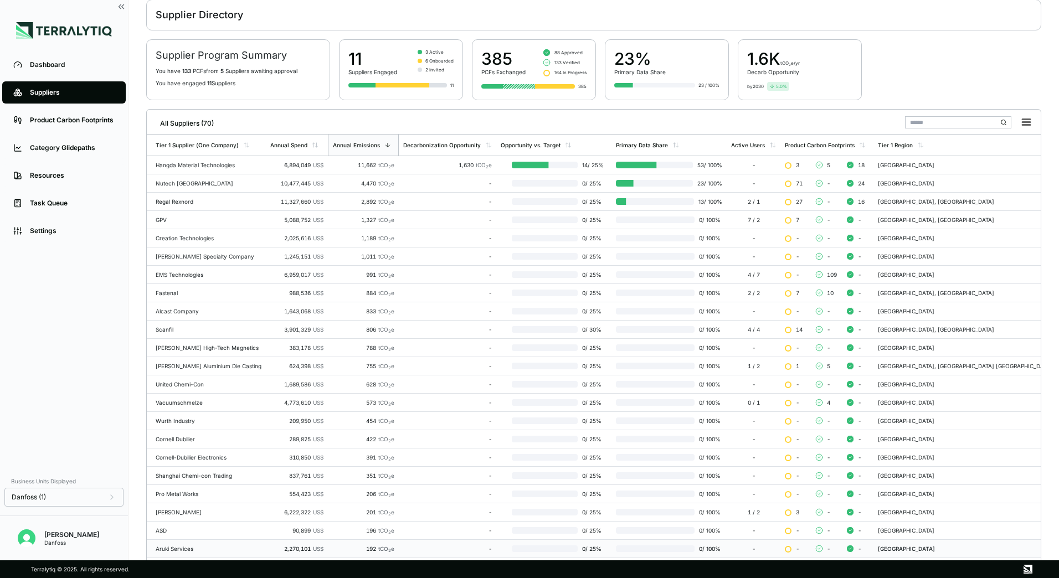
scroll to position [107, 0]
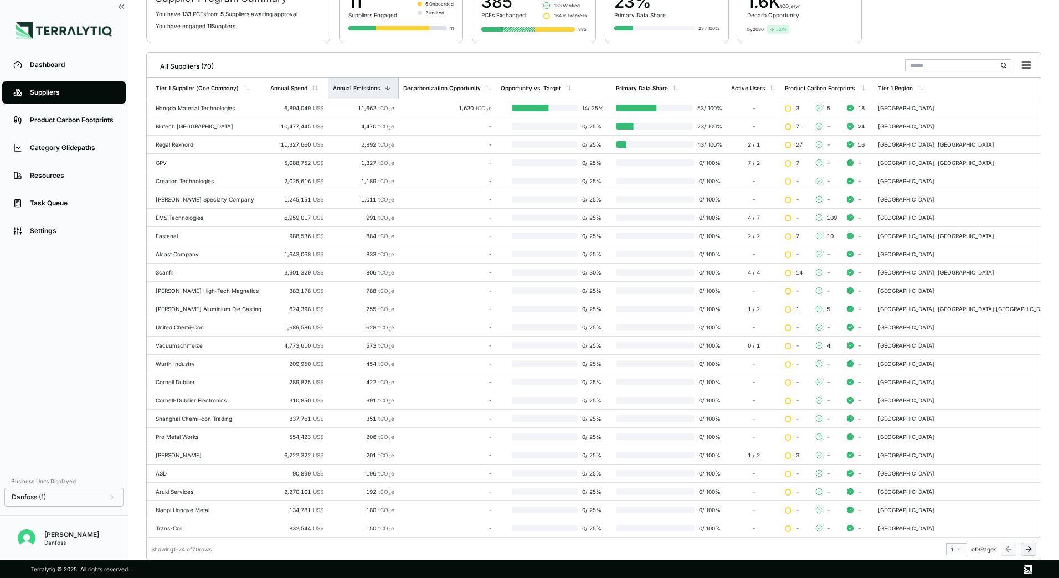
click at [387, 90] on icon at bounding box center [388, 88] width 7 height 7
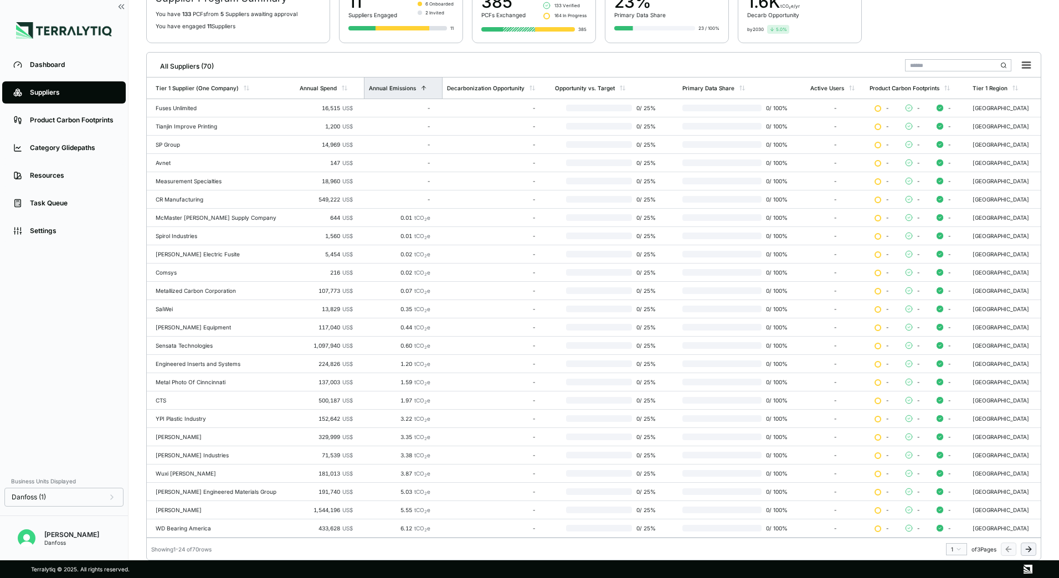
click at [387, 92] on div "Annual Emissions" at bounding box center [403, 88] width 79 height 21
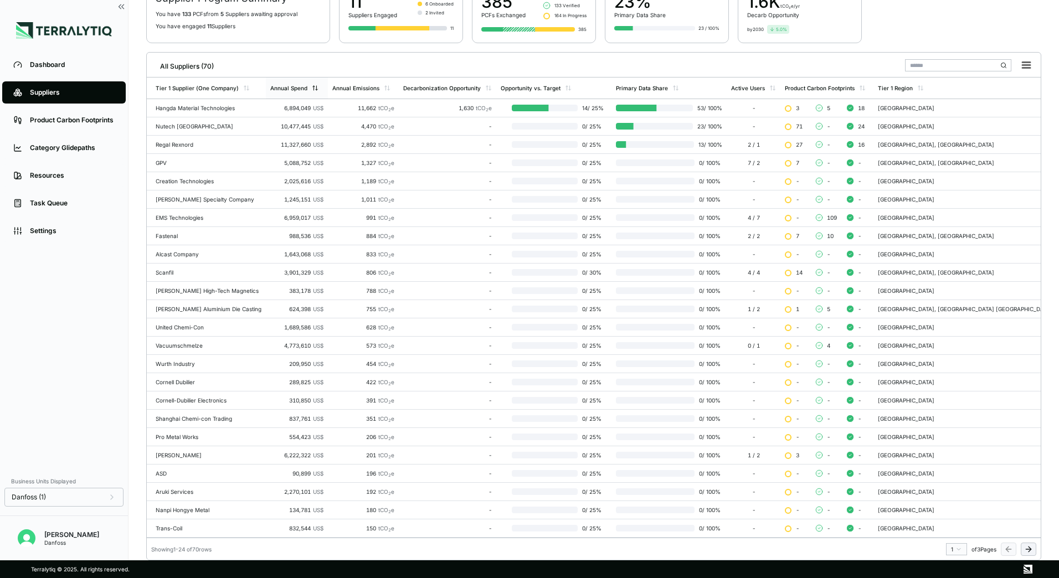
click at [310, 88] on div "Annual Spend" at bounding box center [294, 88] width 48 height 7
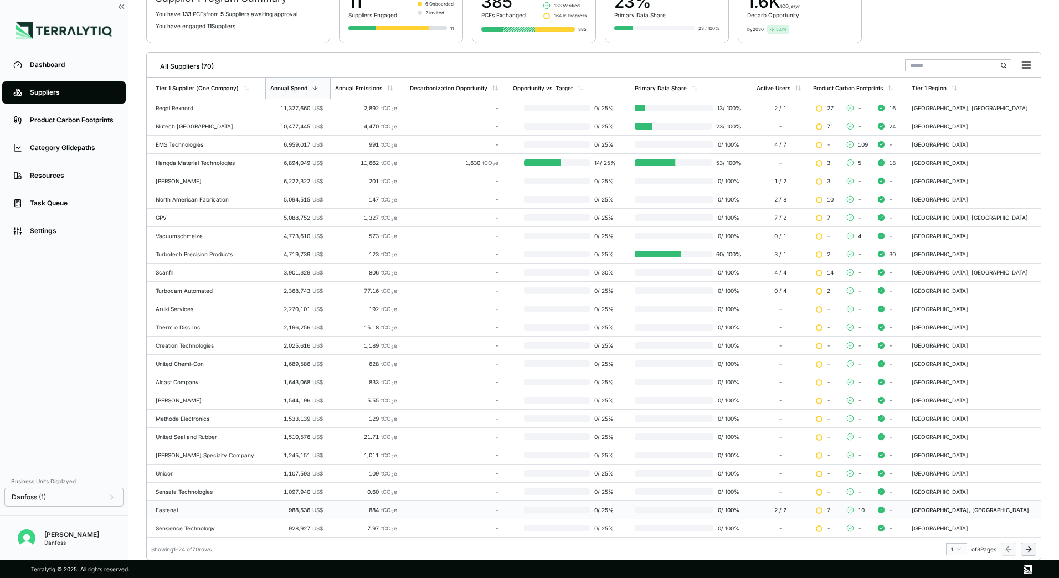
click at [172, 507] on div "Fastenal" at bounding box center [208, 510] width 105 height 7
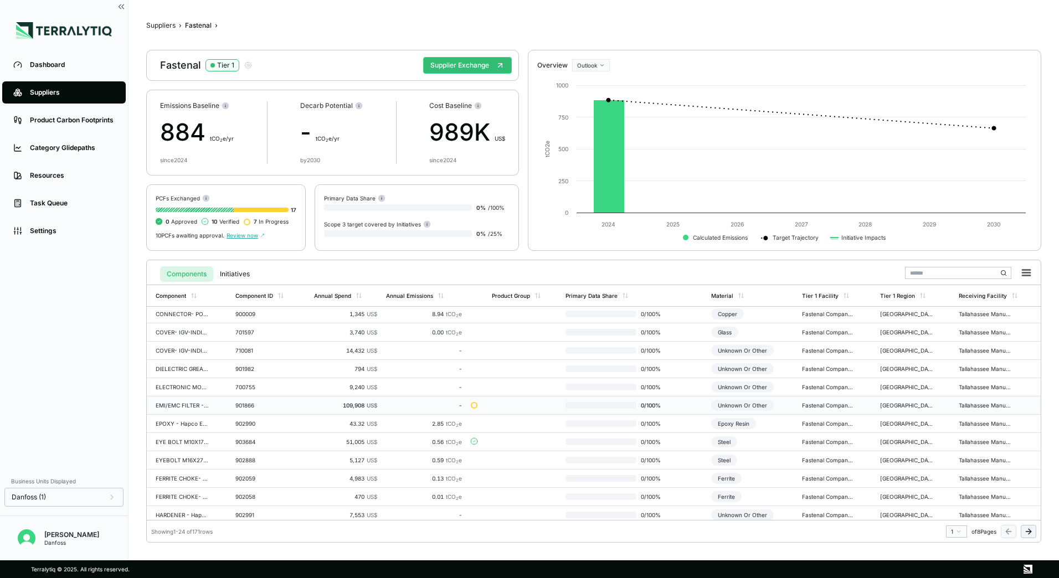
scroll to position [55, 0]
click at [240, 276] on button "Initiatives" at bounding box center [234, 275] width 43 height 16
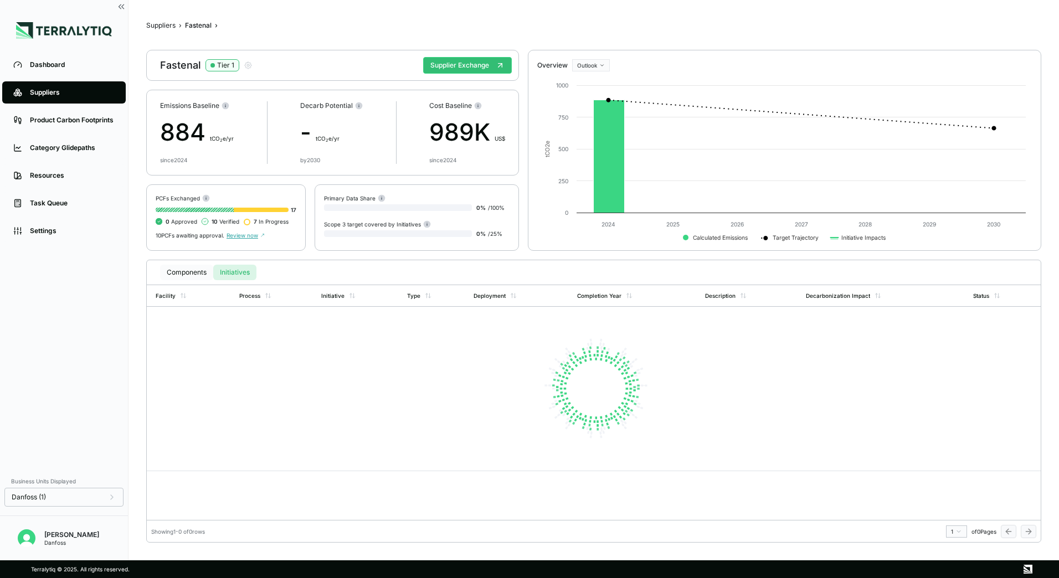
click at [196, 274] on button "Components" at bounding box center [186, 273] width 53 height 16
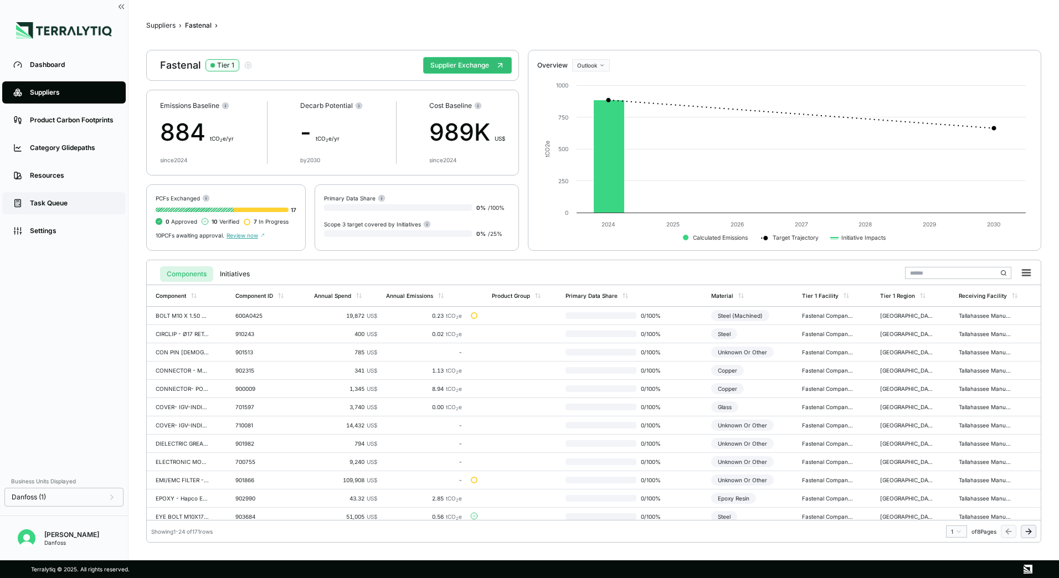
click at [57, 201] on div "Task Queue" at bounding box center [72, 203] width 85 height 9
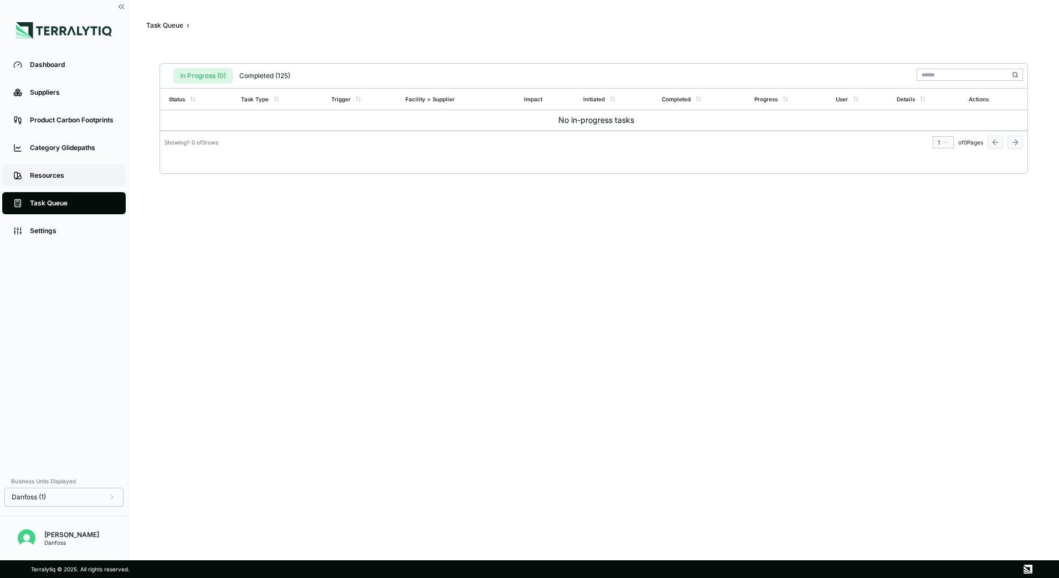
click at [52, 181] on link "Resources" at bounding box center [64, 176] width 124 height 22
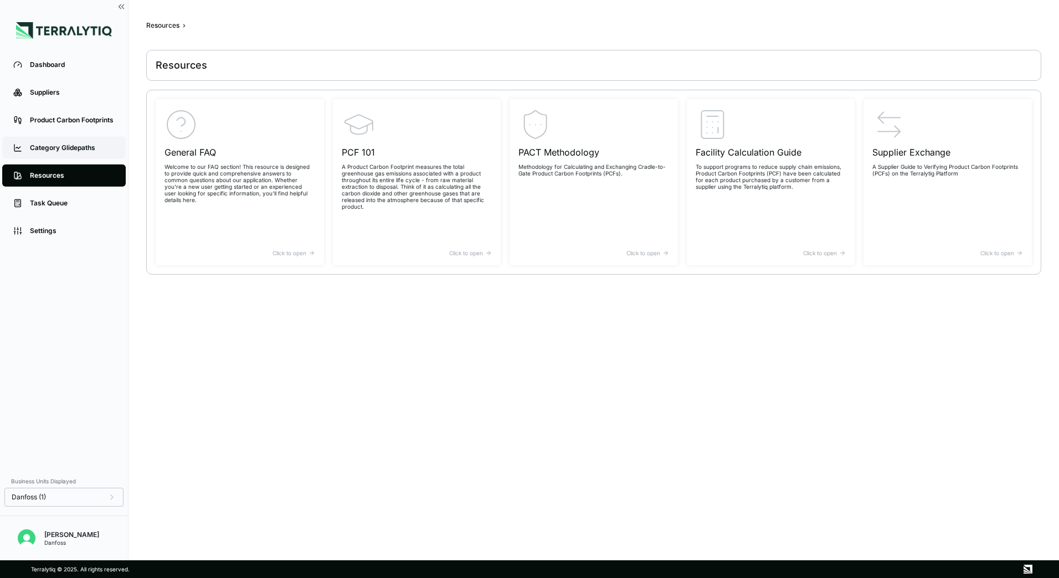
click at [65, 148] on div "Category Glidepaths" at bounding box center [72, 148] width 85 height 9
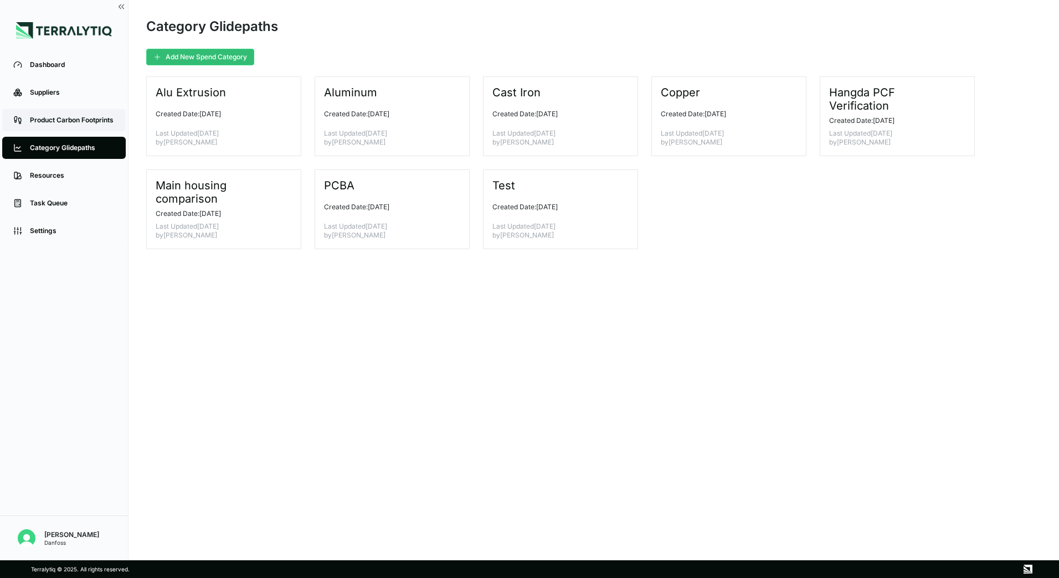
click at [75, 122] on div "Product Carbon Footprints" at bounding box center [72, 120] width 85 height 9
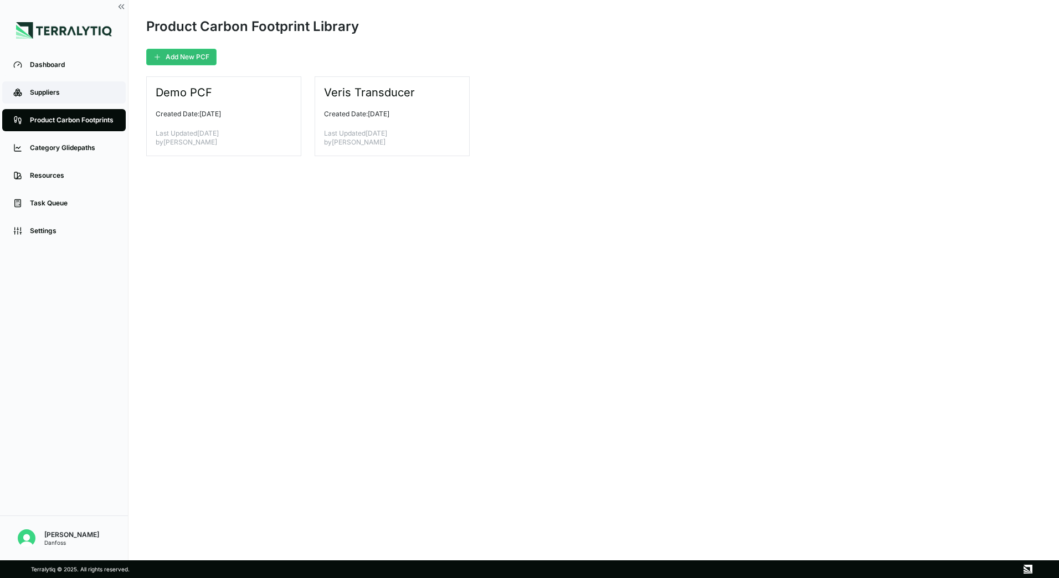
click at [74, 91] on div "Suppliers" at bounding box center [72, 92] width 85 height 9
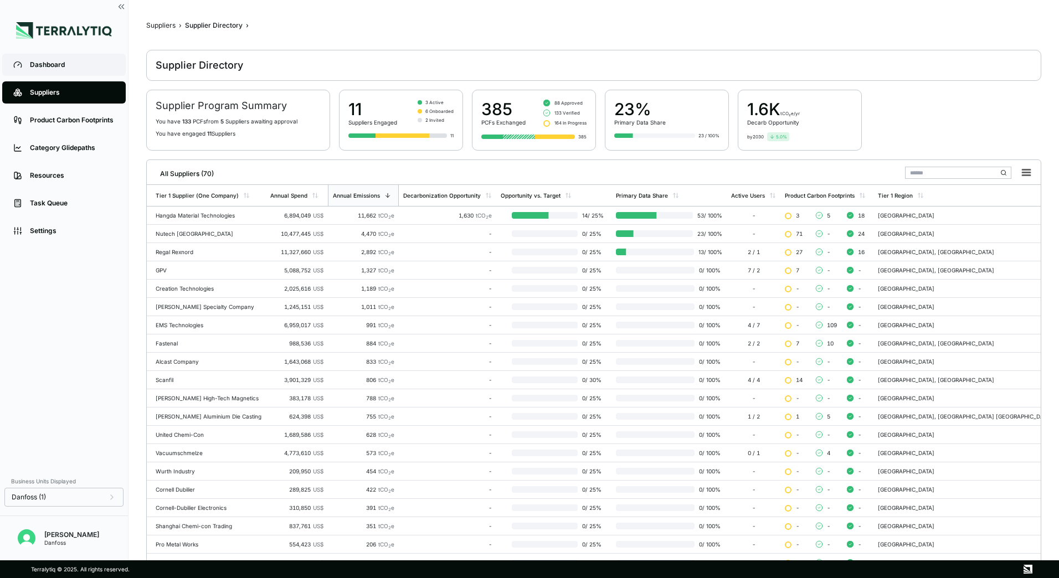
click at [74, 72] on link "Dashboard" at bounding box center [64, 65] width 124 height 22
